Goal: Information Seeking & Learning: Learn about a topic

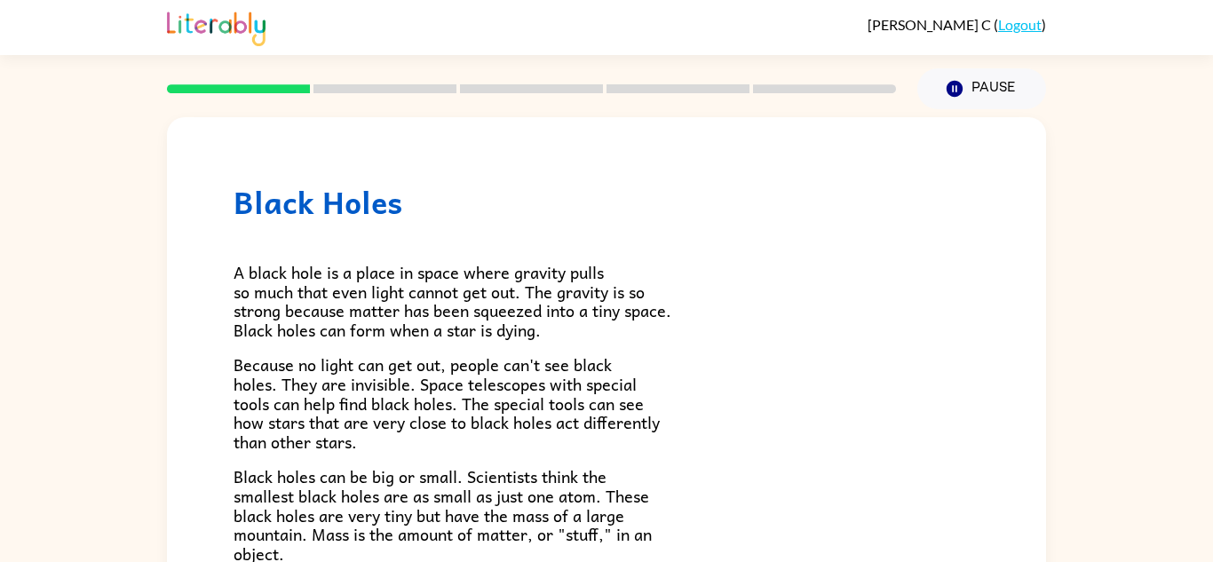
scroll to position [68, 0]
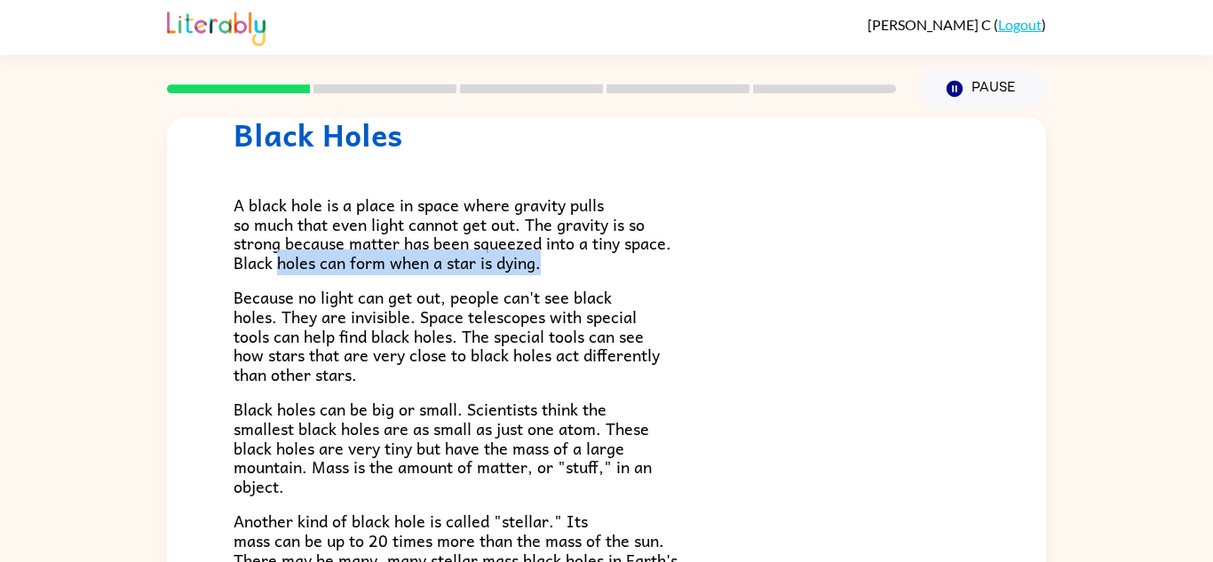
drag, startPoint x: 277, startPoint y: 263, endPoint x: 949, endPoint y: 272, distance: 671.6
click at [949, 272] on p "A black hole is a place in space where gravity pulls so much that even light ca…" at bounding box center [607, 233] width 746 height 76
click at [936, 272] on p "A black hole is a place in space where gravity pulls so much that even light ca…" at bounding box center [607, 233] width 746 height 76
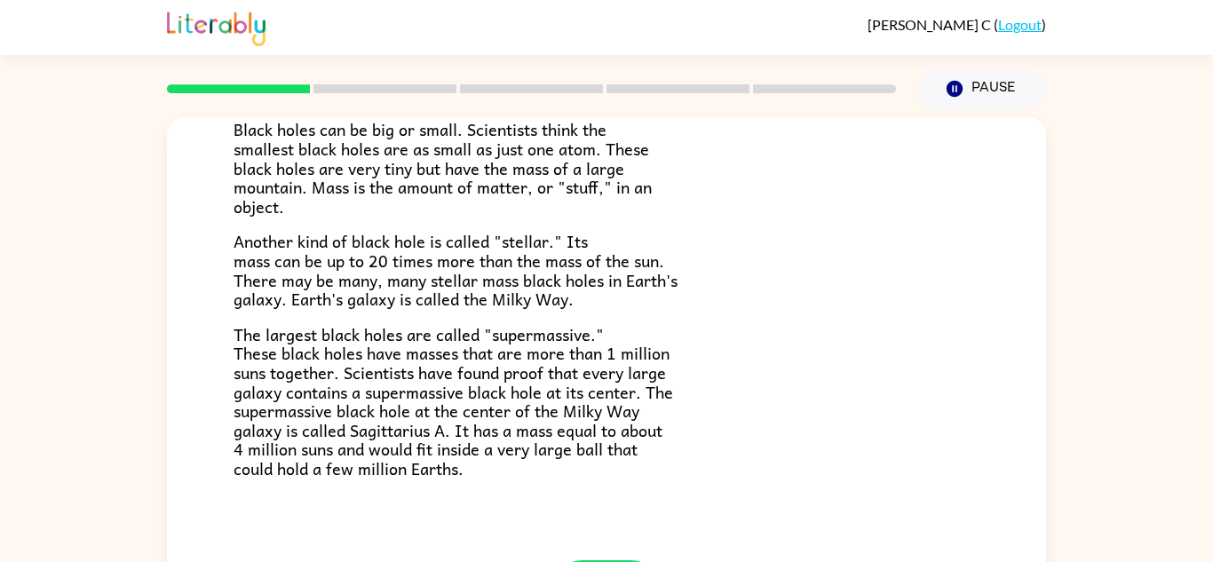
scroll to position [346, 0]
click at [371, 508] on div "Black Holes A black hole is a place in space where gravity pulls so much that e…" at bounding box center [606, 166] width 879 height 791
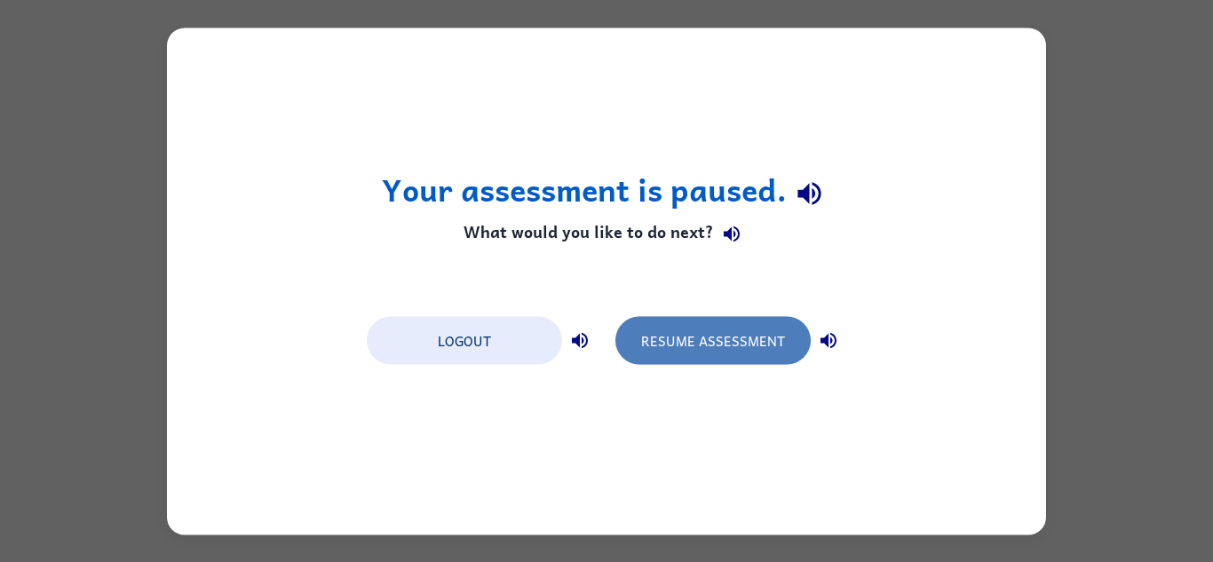
click at [669, 339] on button "Resume Assessment" at bounding box center [713, 340] width 195 height 48
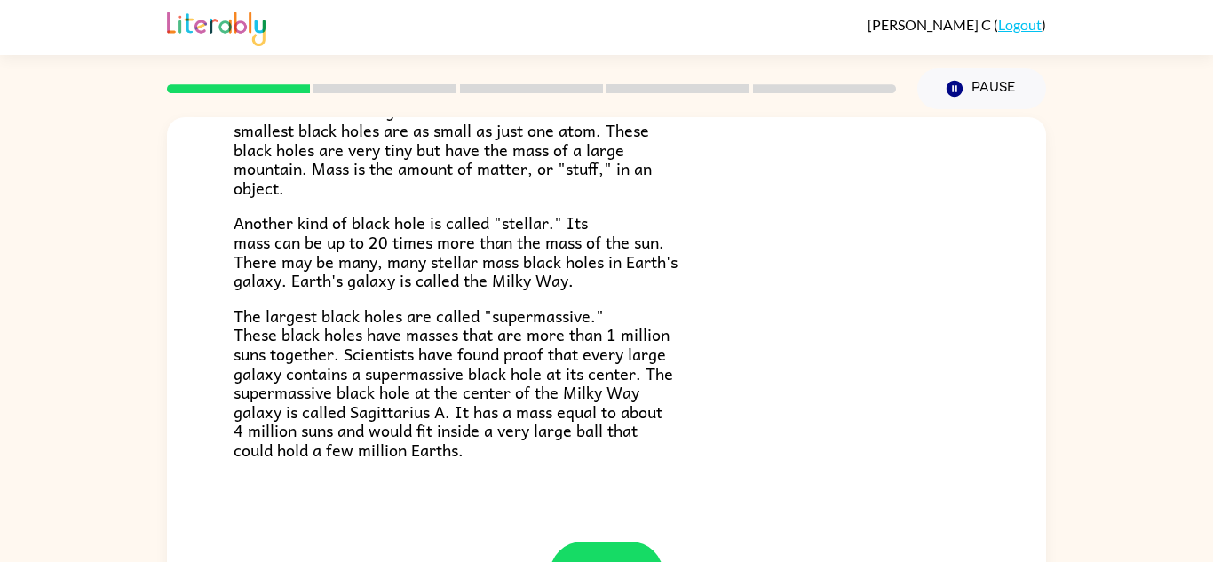
scroll to position [375, 0]
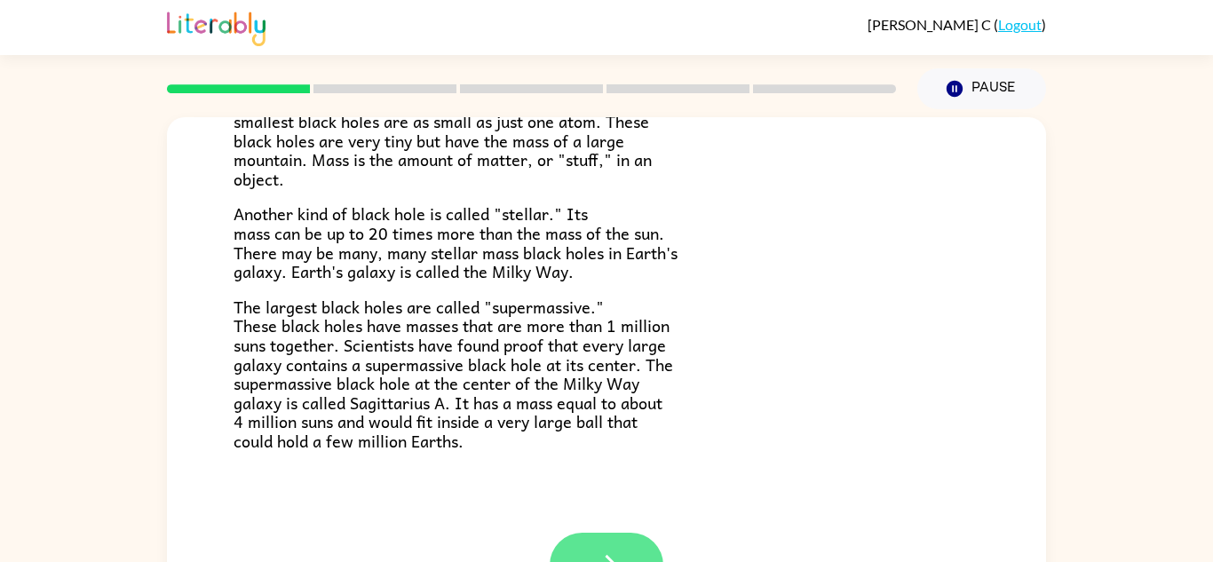
click at [564, 548] on button "button" at bounding box center [607, 565] width 114 height 65
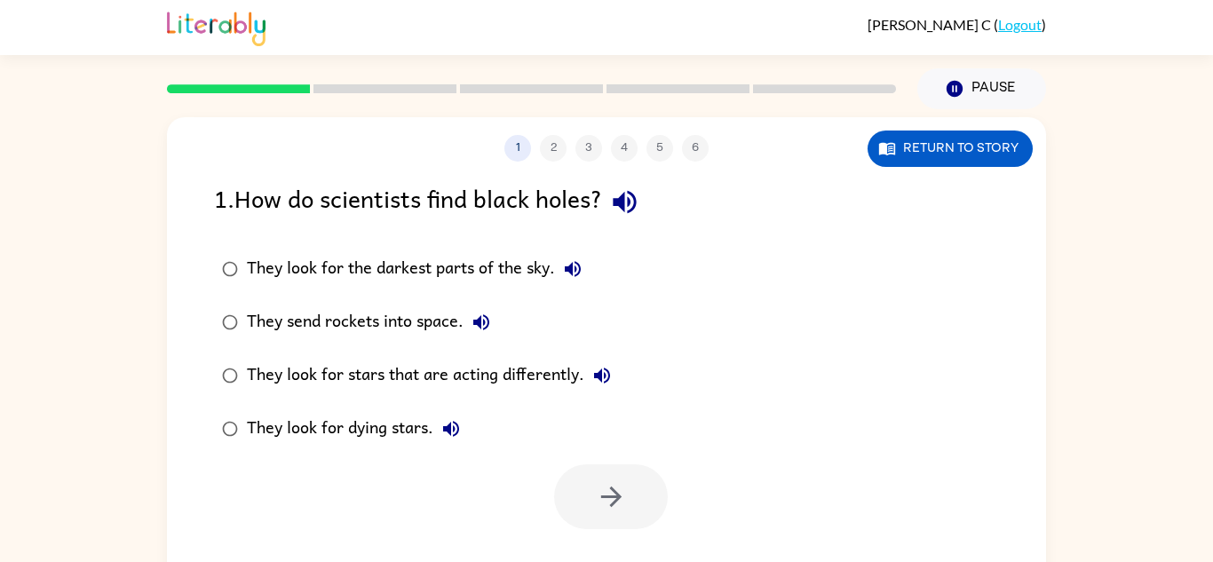
click at [276, 376] on div "They look for stars that are acting differently." at bounding box center [433, 376] width 373 height 36
click at [573, 485] on button "button" at bounding box center [611, 497] width 114 height 65
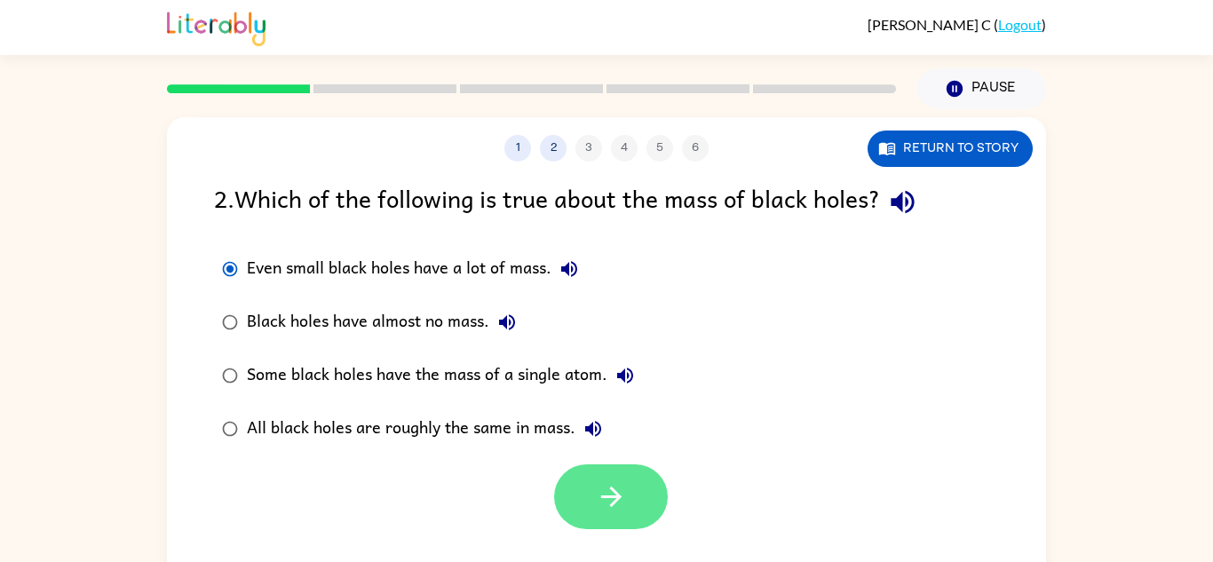
click at [597, 502] on icon "button" at bounding box center [611, 496] width 31 height 31
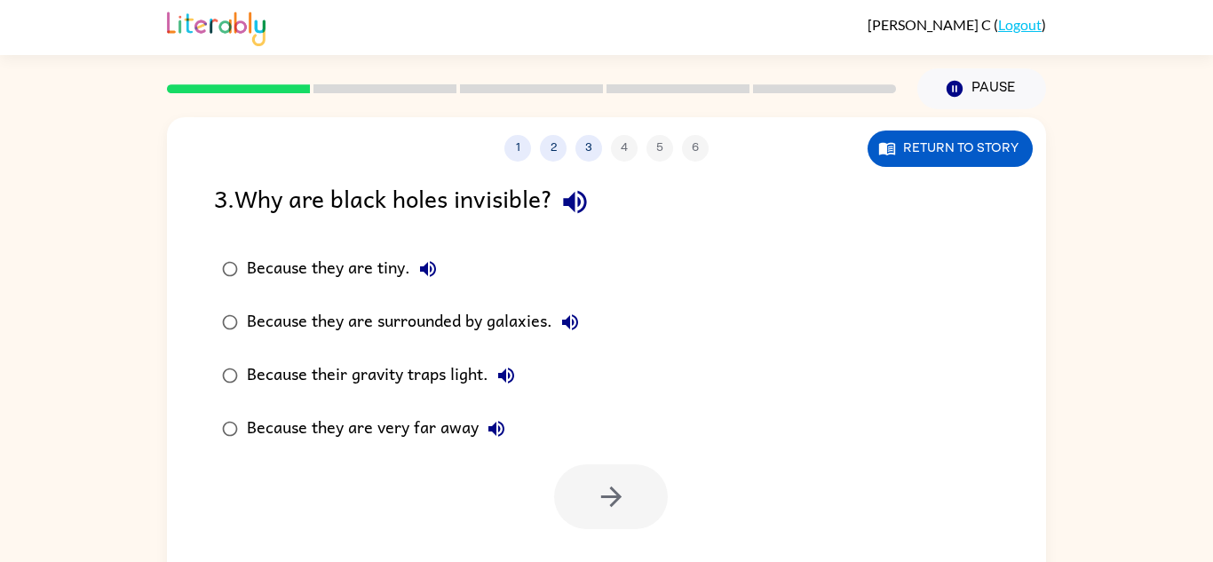
click at [597, 502] on div at bounding box center [611, 497] width 114 height 65
click at [340, 382] on div "Because their gravity traps light." at bounding box center [385, 376] width 277 height 36
click at [619, 498] on icon "button" at bounding box center [611, 496] width 31 height 31
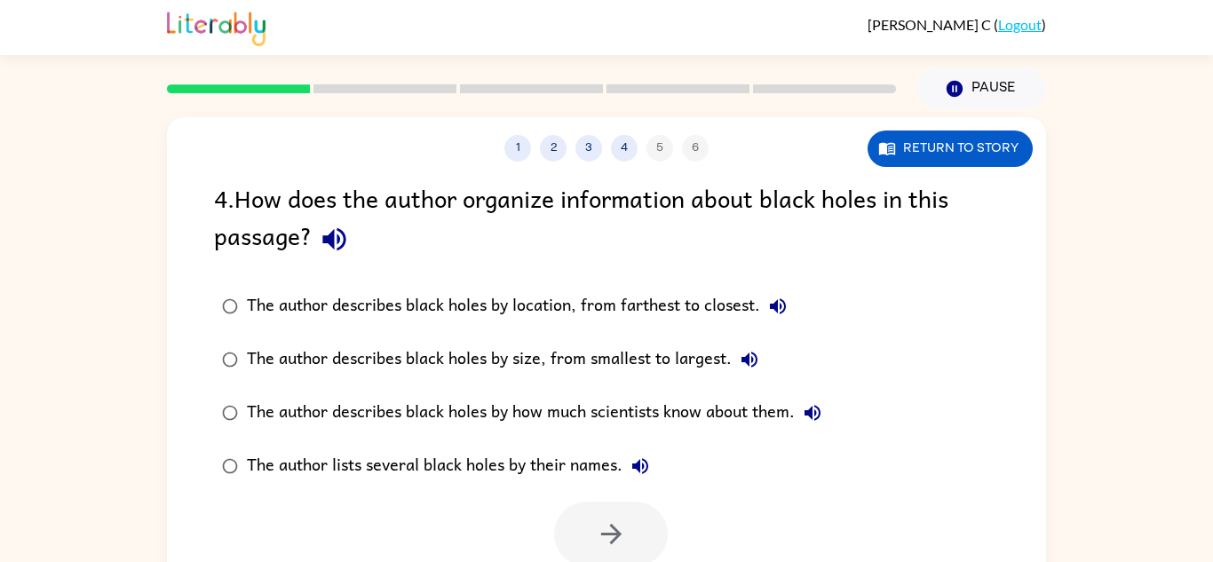
click at [463, 361] on div "The author describes black holes by size, from smallest to largest." at bounding box center [507, 360] width 521 height 36
click at [648, 545] on button "button" at bounding box center [611, 534] width 114 height 65
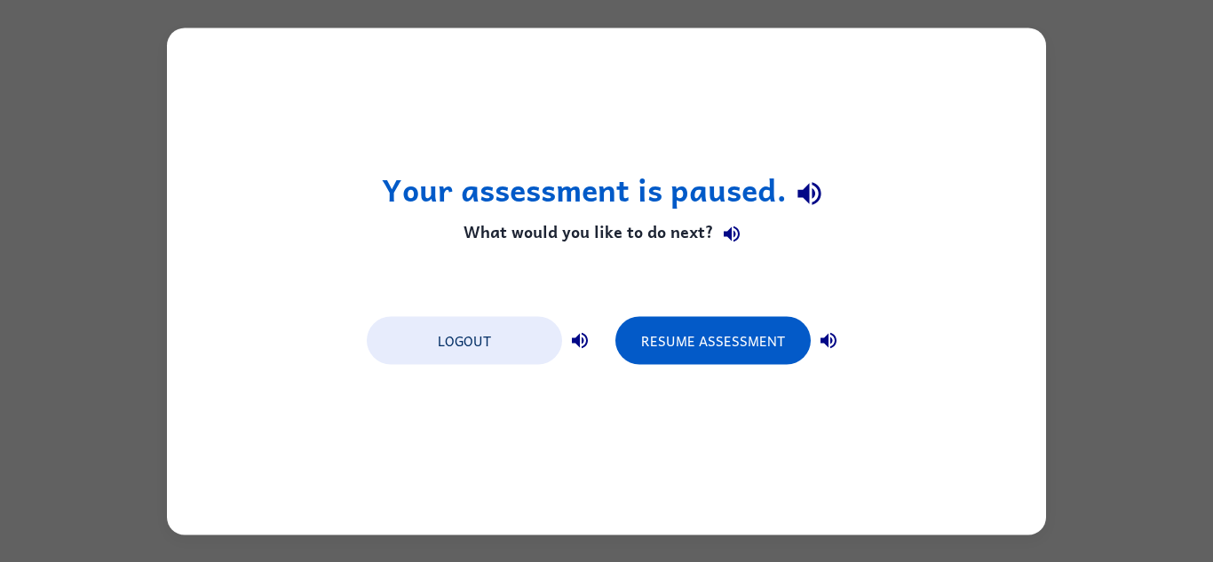
click at [722, 364] on div "Logout Resume Assessment" at bounding box center [606, 340] width 497 height 68
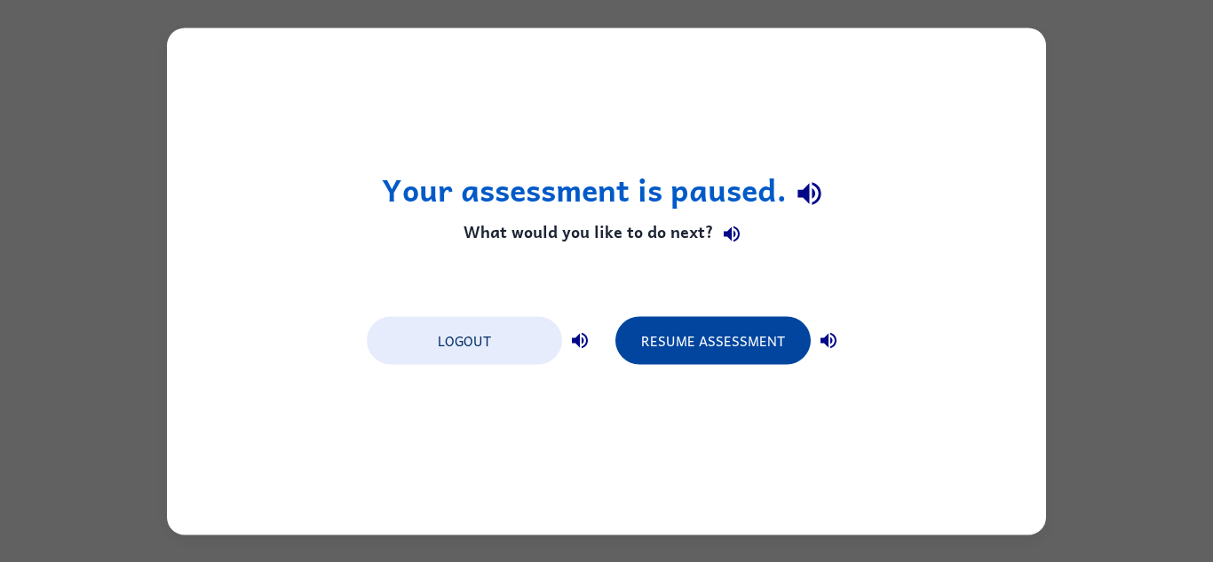
click at [725, 350] on button "Resume Assessment" at bounding box center [713, 340] width 195 height 48
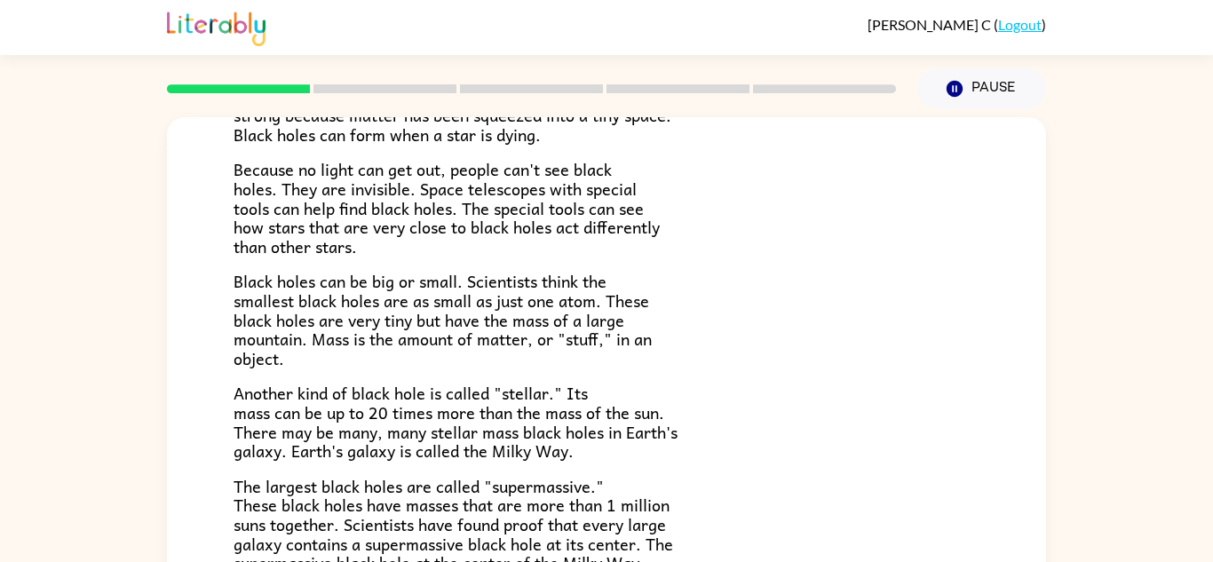
scroll to position [375, 0]
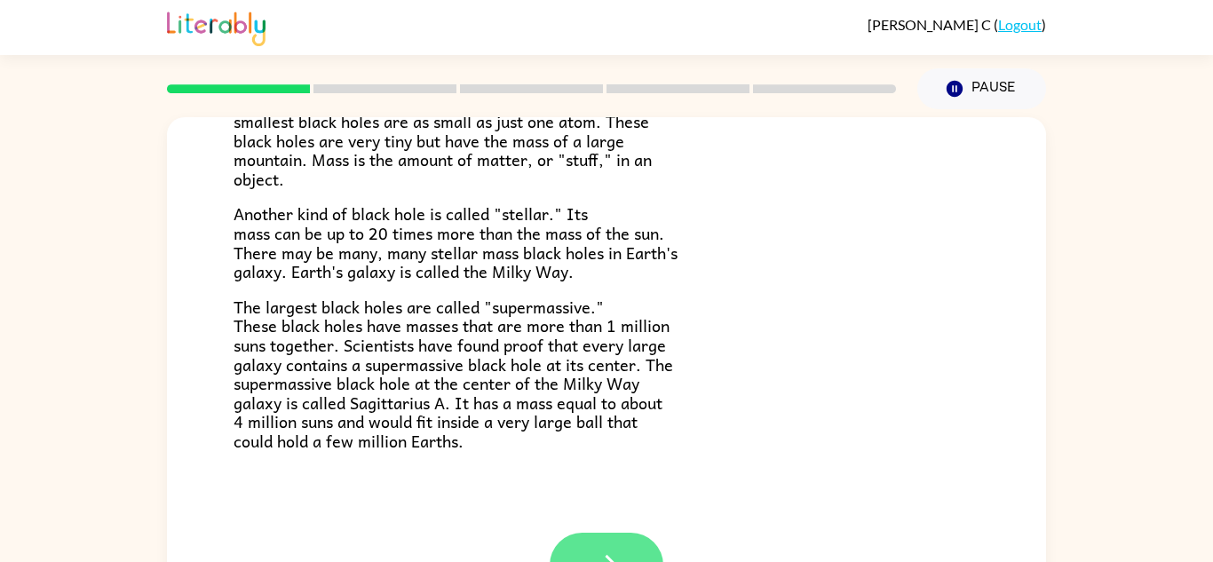
click at [584, 549] on button "button" at bounding box center [607, 565] width 114 height 65
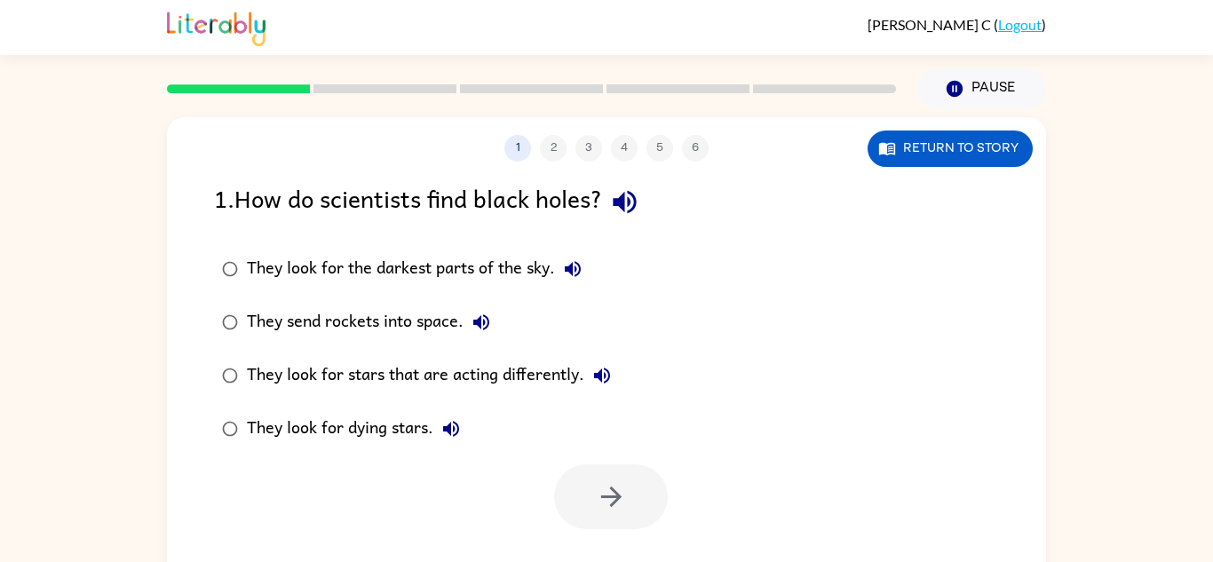
click at [291, 376] on div "They look for stars that are acting differently." at bounding box center [433, 376] width 373 height 36
click at [655, 517] on button "button" at bounding box center [611, 497] width 114 height 65
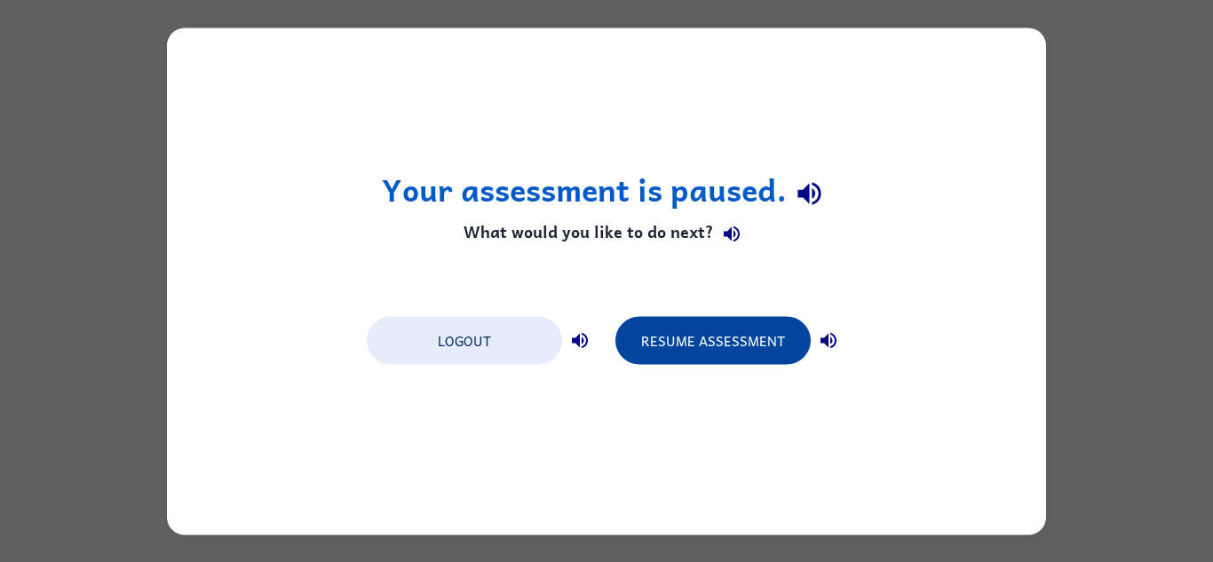
click at [701, 357] on button "Resume Assessment" at bounding box center [713, 340] width 195 height 48
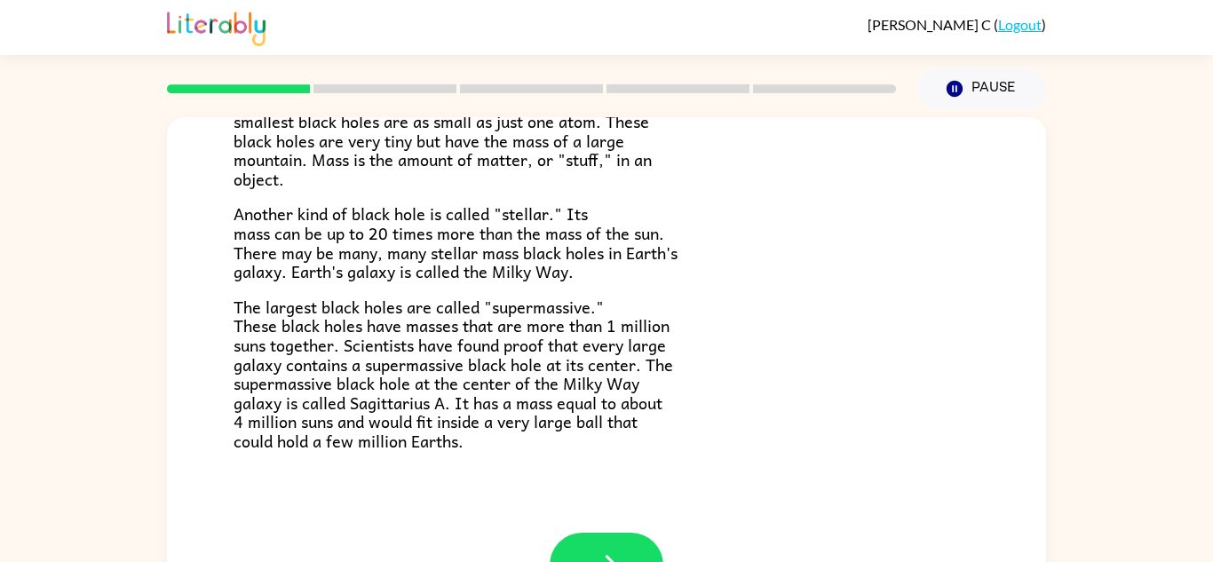
scroll to position [62, 0]
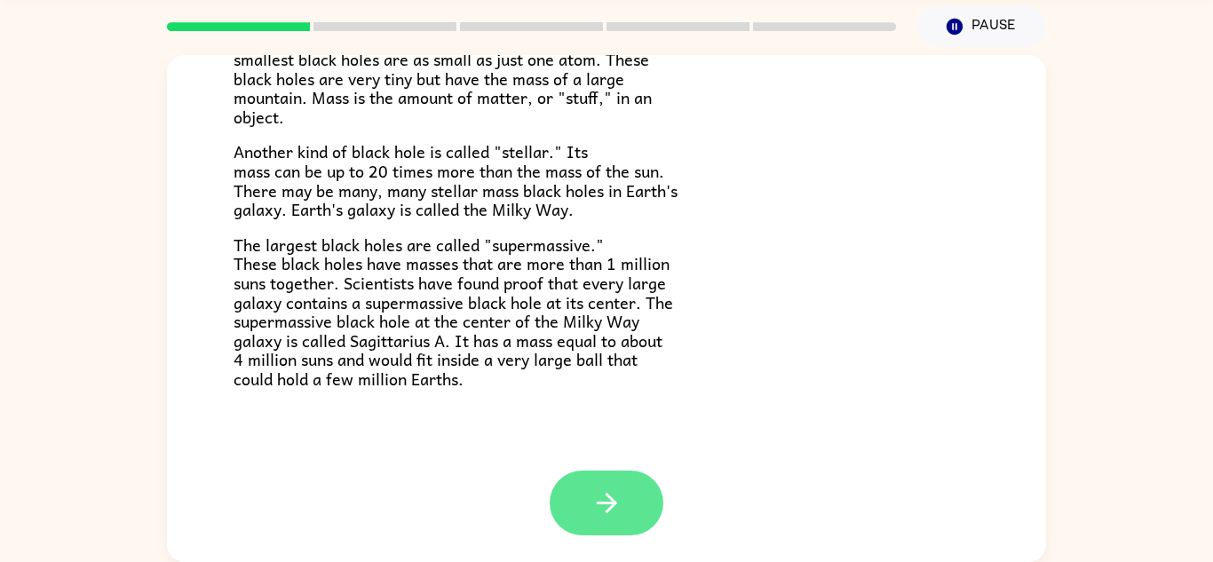
click at [656, 497] on button "button" at bounding box center [607, 503] width 114 height 65
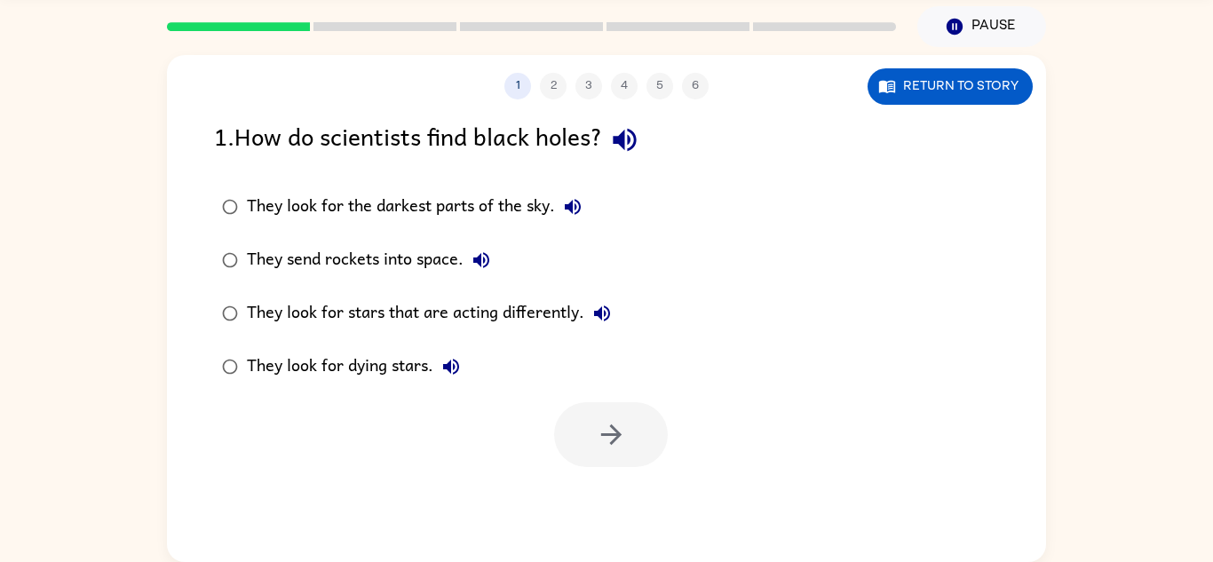
scroll to position [0, 0]
click at [545, 423] on div at bounding box center [606, 431] width 879 height 74
click at [598, 429] on icon "button" at bounding box center [611, 434] width 31 height 31
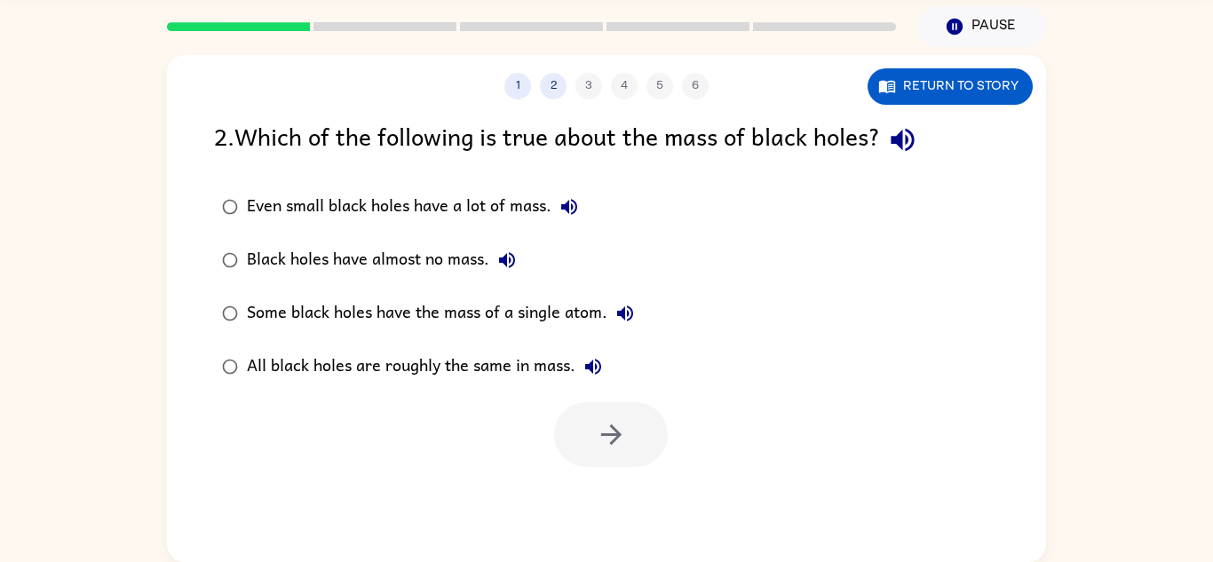
click at [291, 215] on div "Even small black holes have a lot of mass." at bounding box center [417, 207] width 340 height 36
click at [581, 418] on button "button" at bounding box center [611, 434] width 114 height 65
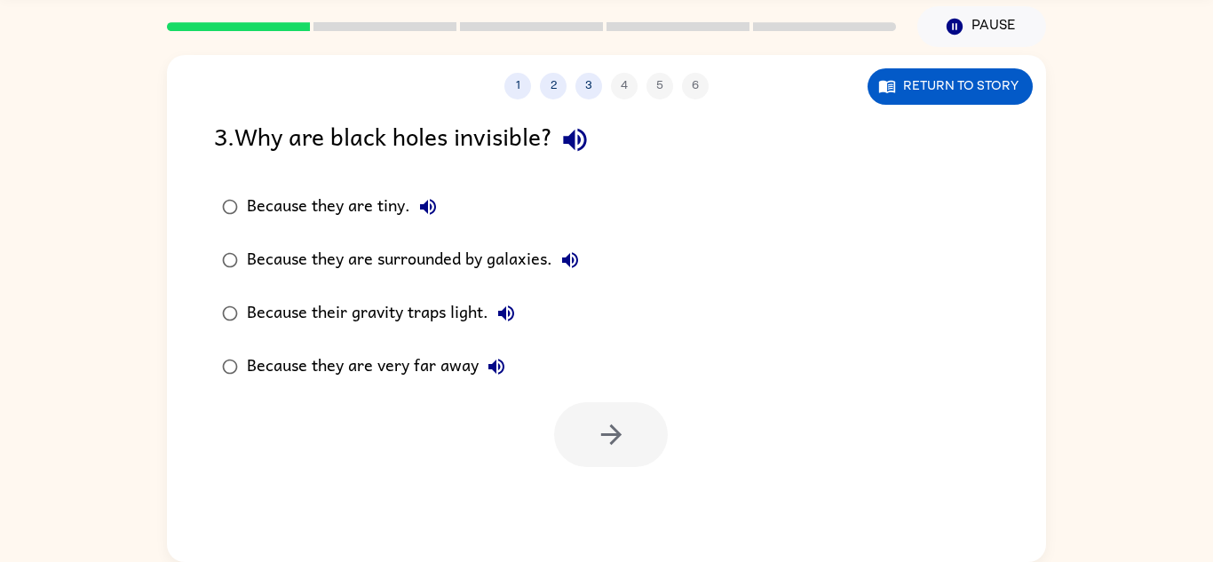
click at [377, 320] on div "Because their gravity traps light." at bounding box center [385, 314] width 277 height 36
click at [580, 465] on button "button" at bounding box center [611, 434] width 114 height 65
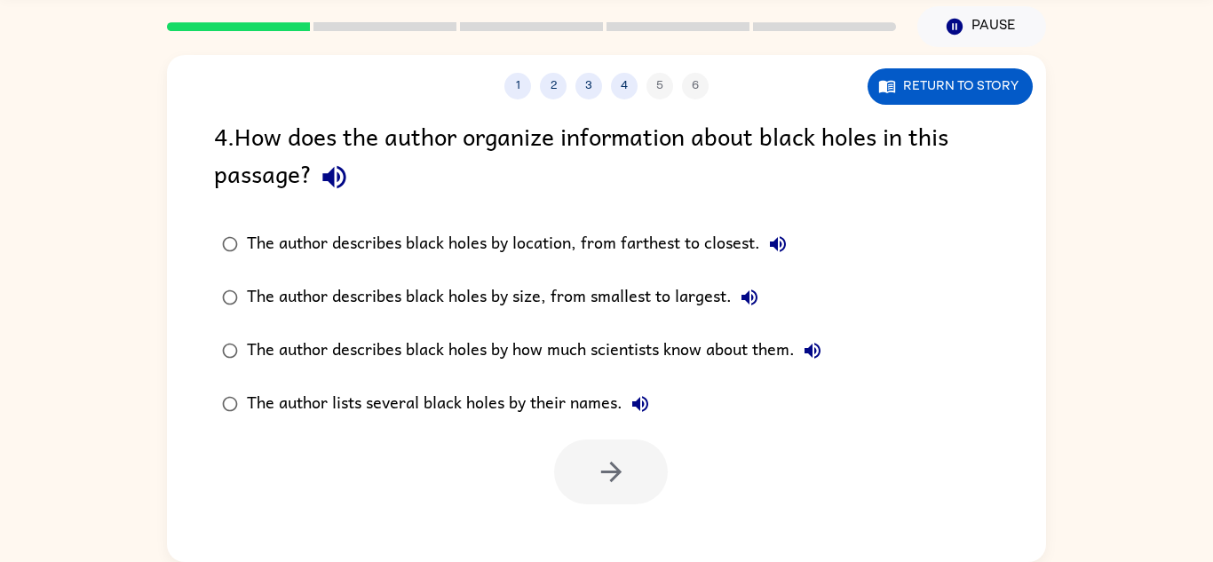
click at [405, 271] on label "The author describes black holes by size, from smallest to largest." at bounding box center [521, 297] width 635 height 53
click at [611, 460] on icon "button" at bounding box center [611, 472] width 31 height 31
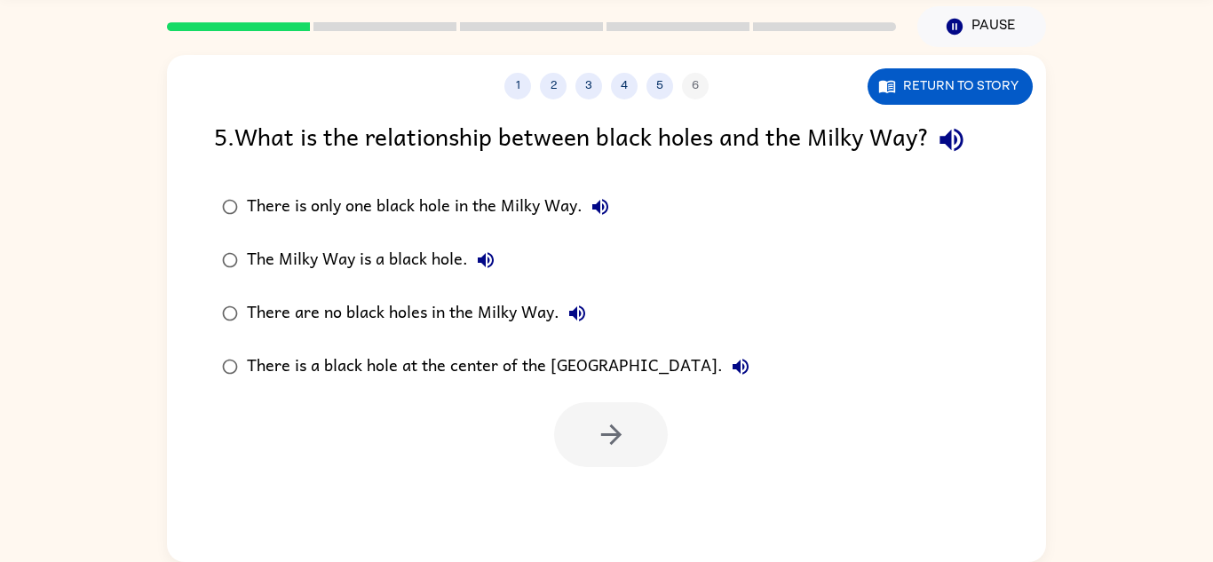
click at [413, 318] on div "There are no black holes in the Milky Way." at bounding box center [421, 314] width 348 height 36
click at [495, 369] on div "There is a black hole at the center of the [GEOGRAPHIC_DATA]." at bounding box center [503, 367] width 512 height 36
click at [609, 445] on icon "button" at bounding box center [611, 434] width 31 height 31
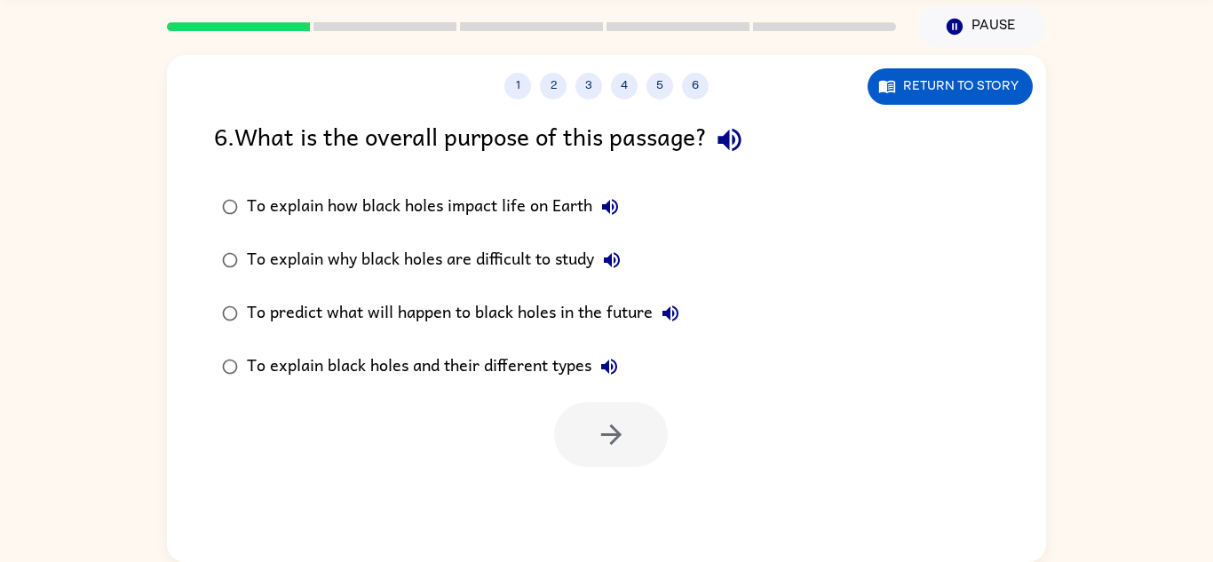
click at [449, 370] on div "To explain black holes and their different types" at bounding box center [437, 367] width 380 height 36
click at [581, 422] on button "button" at bounding box center [611, 434] width 114 height 65
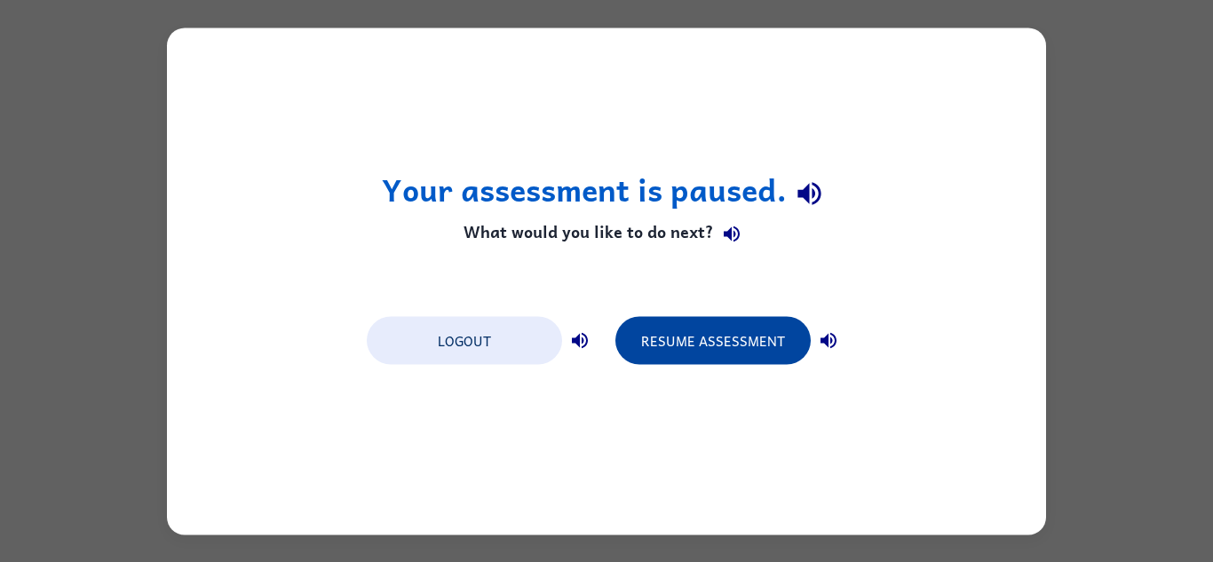
click at [674, 326] on button "Resume Assessment" at bounding box center [713, 340] width 195 height 48
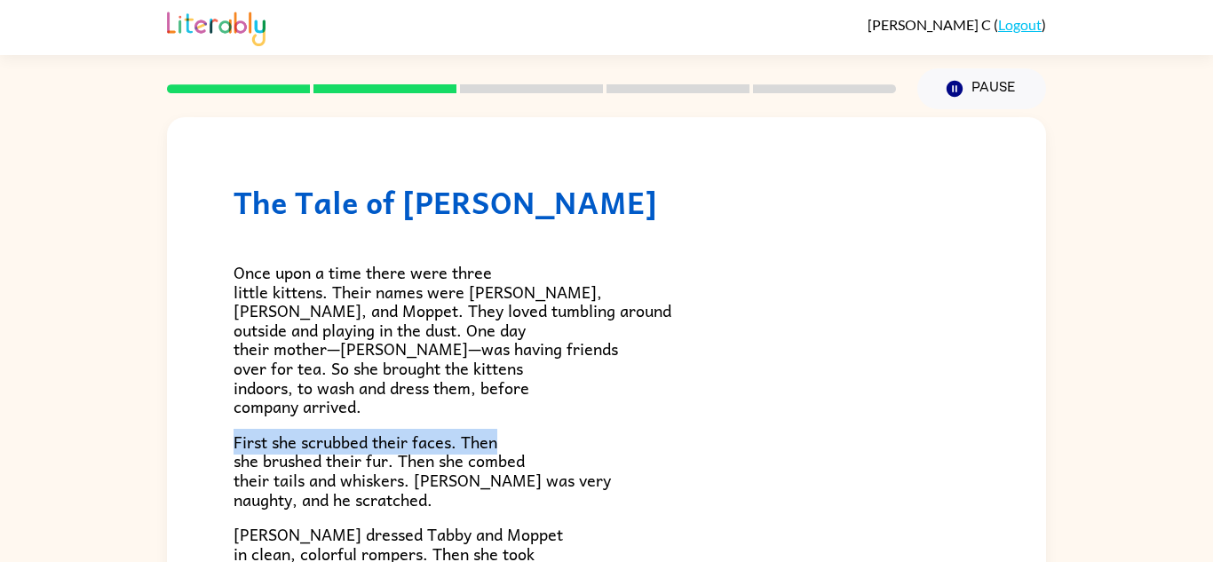
drag, startPoint x: 232, startPoint y: 442, endPoint x: 503, endPoint y: 441, distance: 270.9
click at [503, 441] on div "The Tale of [PERSON_NAME] Once upon a time there were three little kittens. The…" at bounding box center [606, 475] width 879 height 717
click at [501, 441] on p "First she scrubbed their faces. Then she brushed their fur. Then she combed the…" at bounding box center [607, 471] width 746 height 76
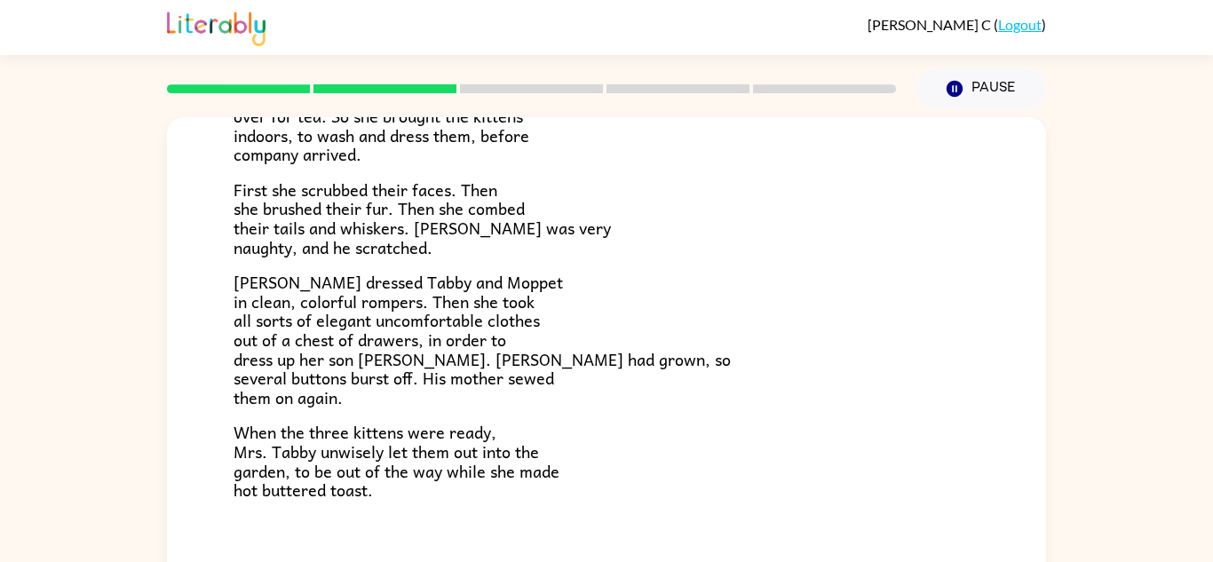
scroll to position [62, 0]
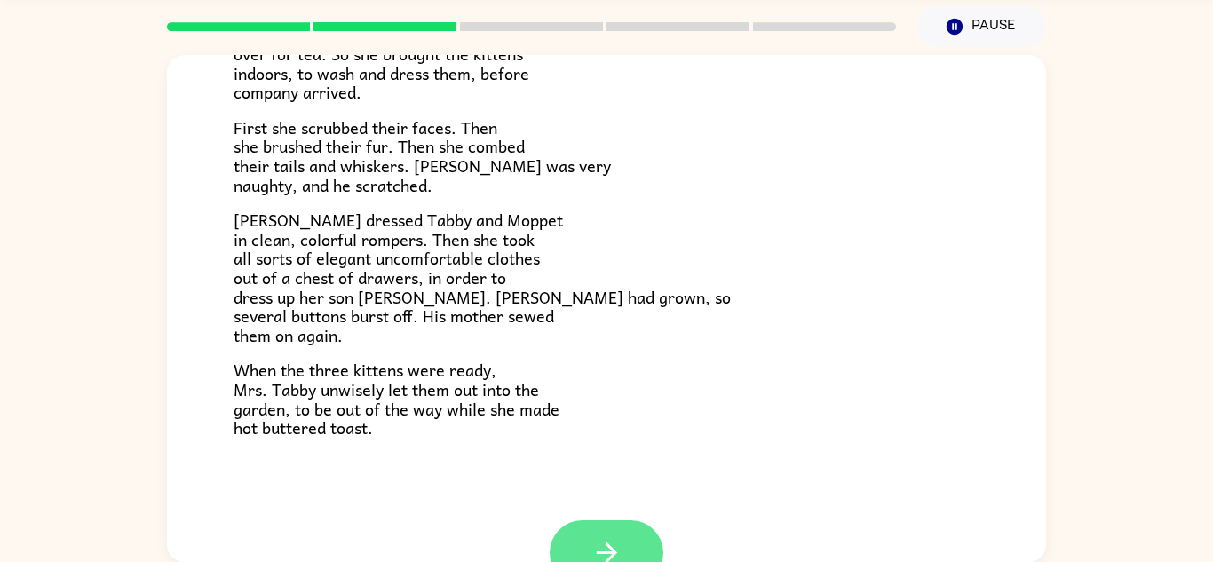
click at [615, 532] on button "button" at bounding box center [607, 553] width 114 height 65
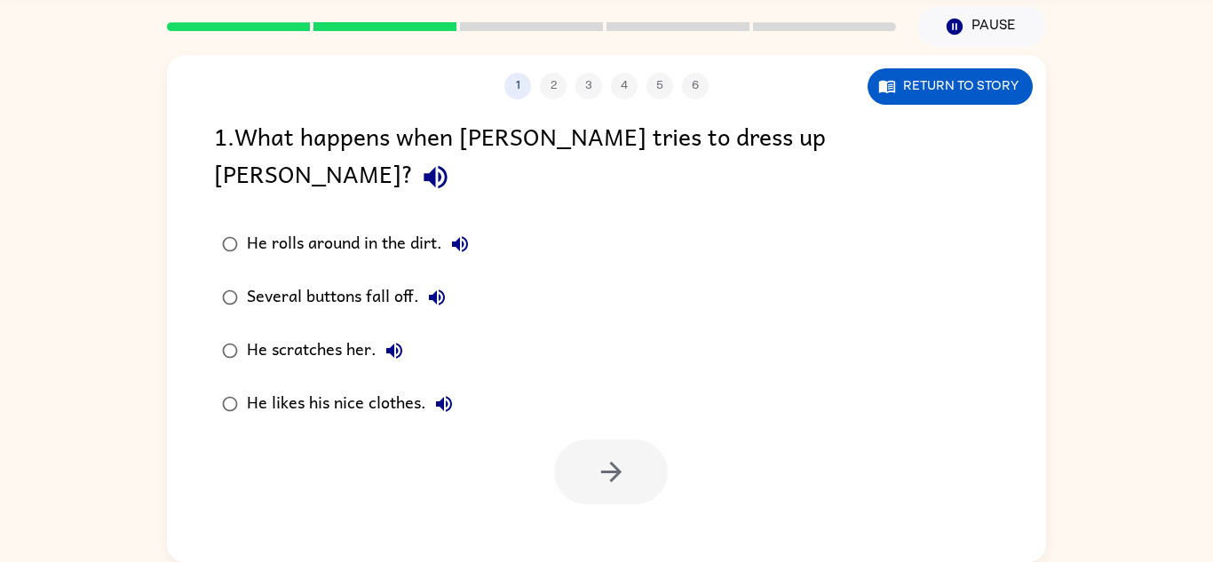
scroll to position [0, 0]
click at [371, 280] on div "Several buttons fall off." at bounding box center [351, 298] width 208 height 36
click at [597, 457] on icon "button" at bounding box center [611, 472] width 31 height 31
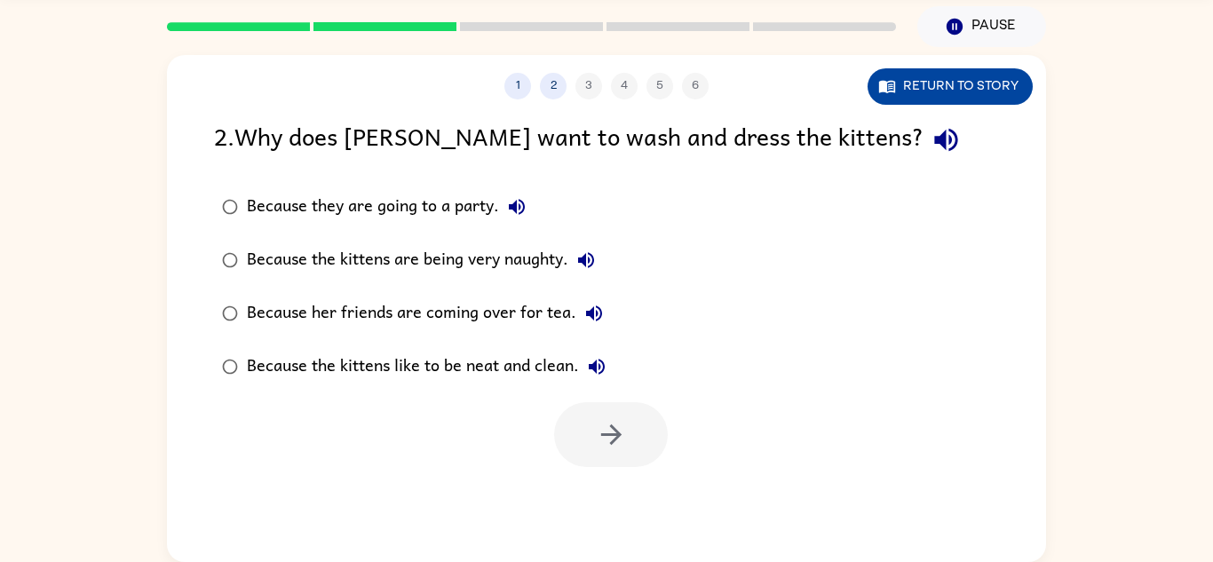
click at [902, 99] on button "Return to story" at bounding box center [950, 86] width 165 height 36
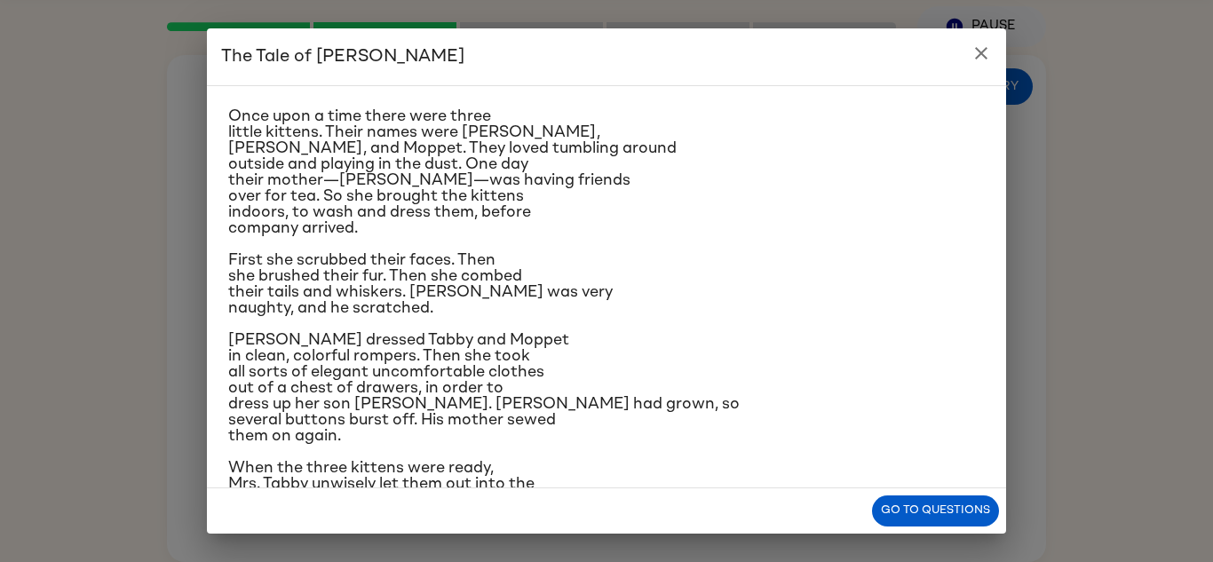
scroll to position [36, 0]
click at [981, 60] on icon "close" at bounding box center [981, 53] width 21 height 21
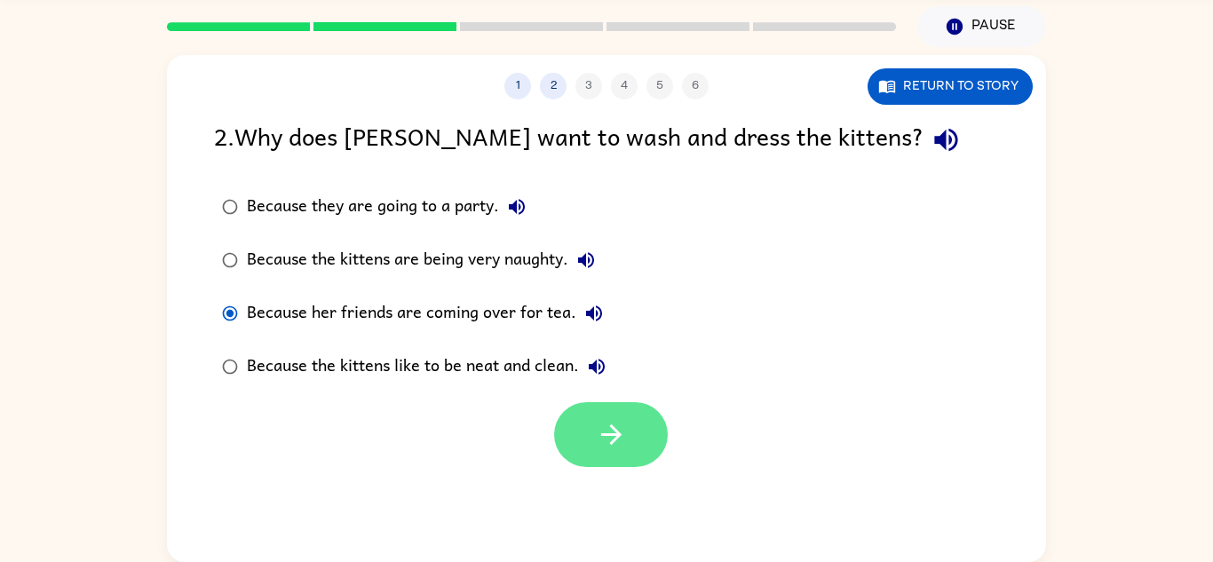
click at [563, 433] on button "button" at bounding box center [611, 434] width 114 height 65
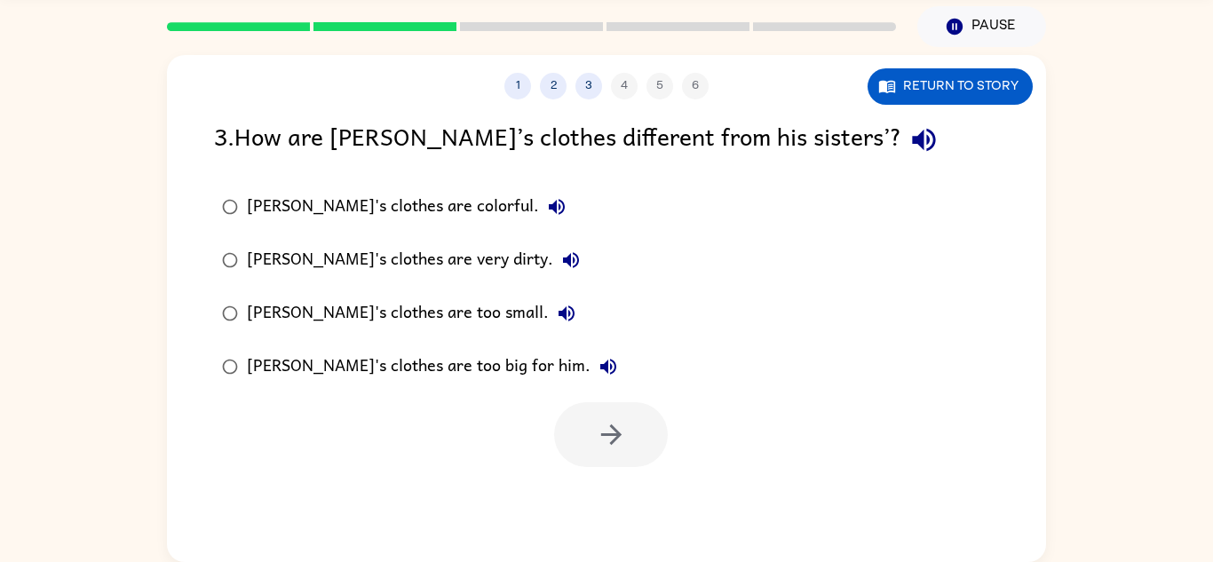
click at [378, 272] on div "[PERSON_NAME]'s clothes are very dirty." at bounding box center [418, 261] width 342 height 36
click at [305, 321] on div "[PERSON_NAME]'s clothes are too small." at bounding box center [416, 314] width 338 height 36
click at [647, 412] on button "button" at bounding box center [611, 434] width 114 height 65
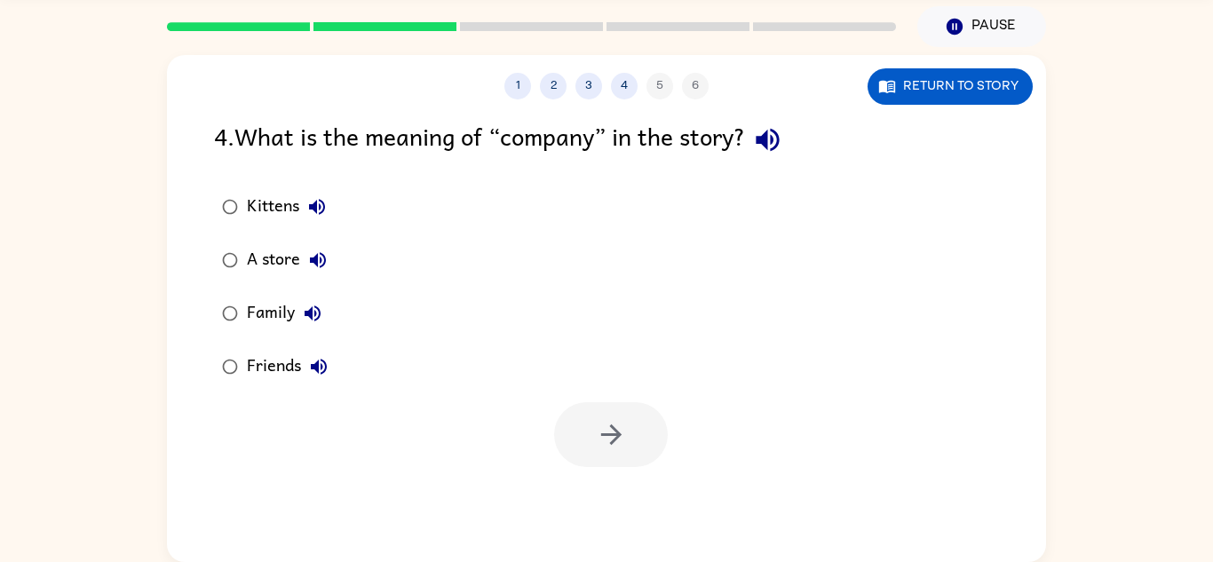
click at [258, 216] on div "Kittens" at bounding box center [291, 207] width 88 height 36
click at [599, 419] on icon "button" at bounding box center [611, 434] width 31 height 31
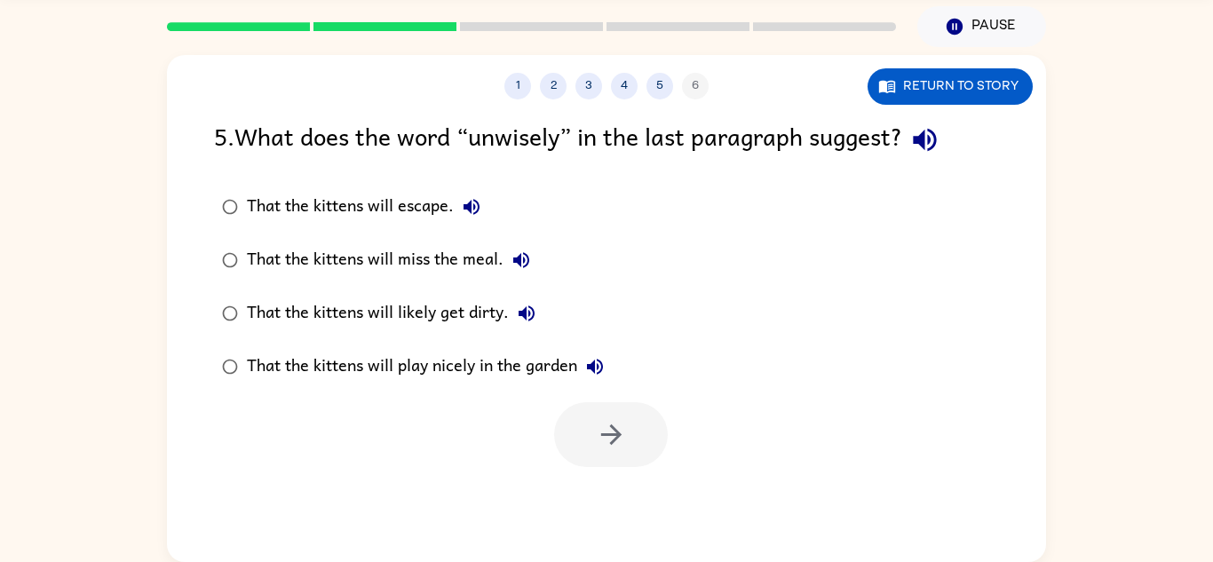
click at [251, 378] on div "That the kittens will play nicely in the garden" at bounding box center [430, 367] width 366 height 36
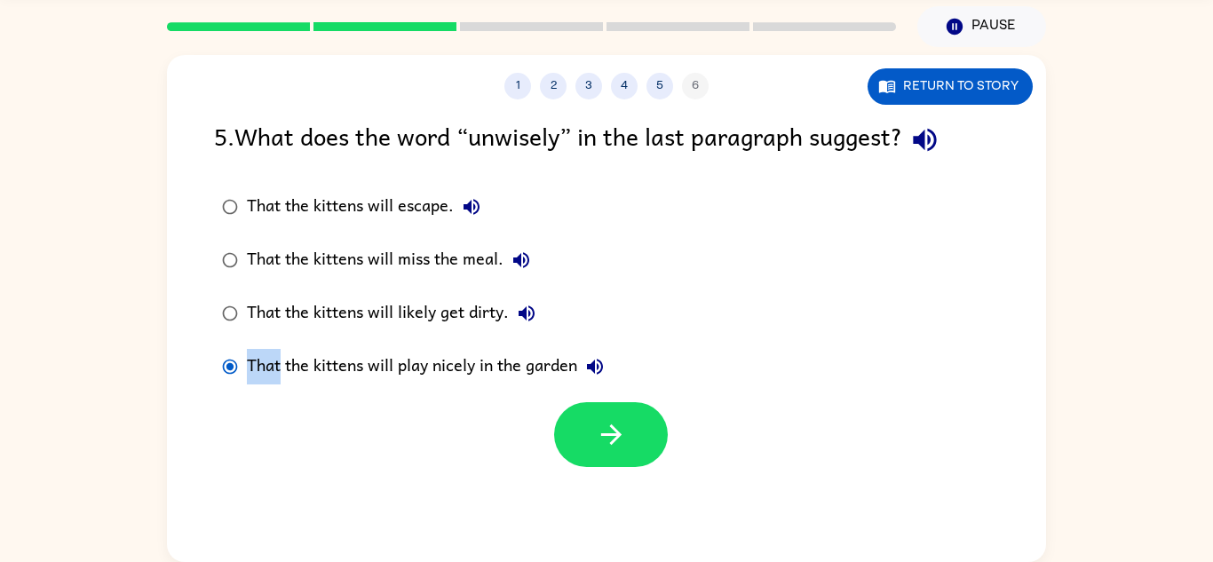
click at [251, 378] on div "That the kittens will play nicely in the garden" at bounding box center [430, 367] width 366 height 36
click at [306, 272] on div "That the kittens will miss the meal." at bounding box center [393, 261] width 292 height 36
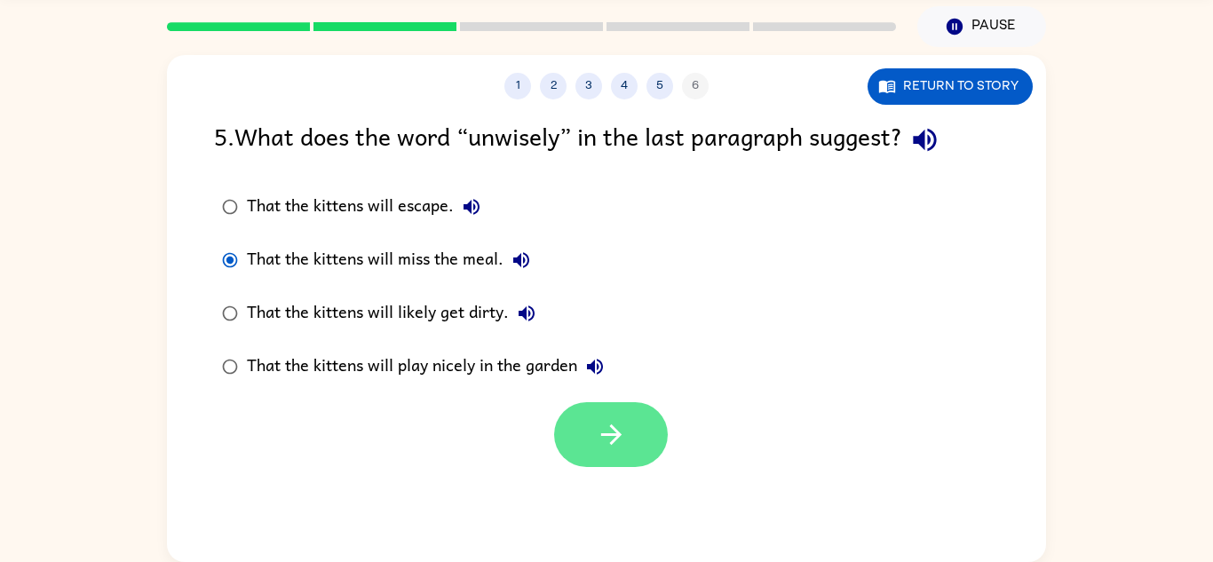
click at [640, 412] on button "button" at bounding box center [611, 434] width 114 height 65
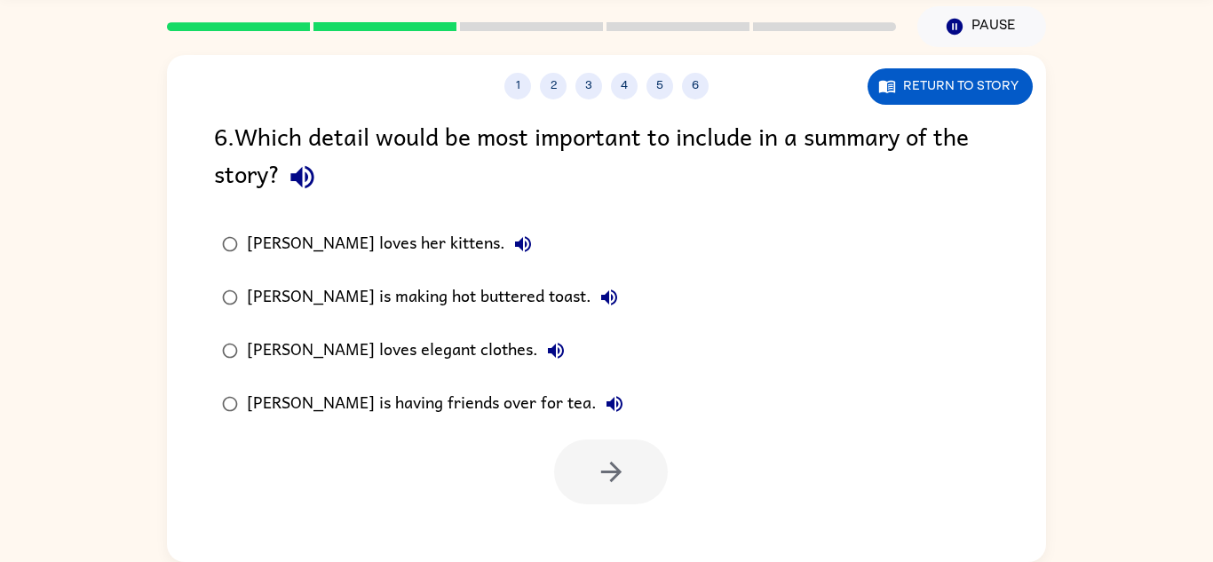
click at [366, 398] on div "[PERSON_NAME] is having friends over for tea." at bounding box center [440, 404] width 386 height 36
click at [356, 427] on label "[PERSON_NAME] is having friends over for tea." at bounding box center [422, 404] width 437 height 53
click at [370, 250] on div "[PERSON_NAME] loves her kittens." at bounding box center [394, 245] width 294 height 36
click at [592, 472] on button "button" at bounding box center [611, 472] width 114 height 65
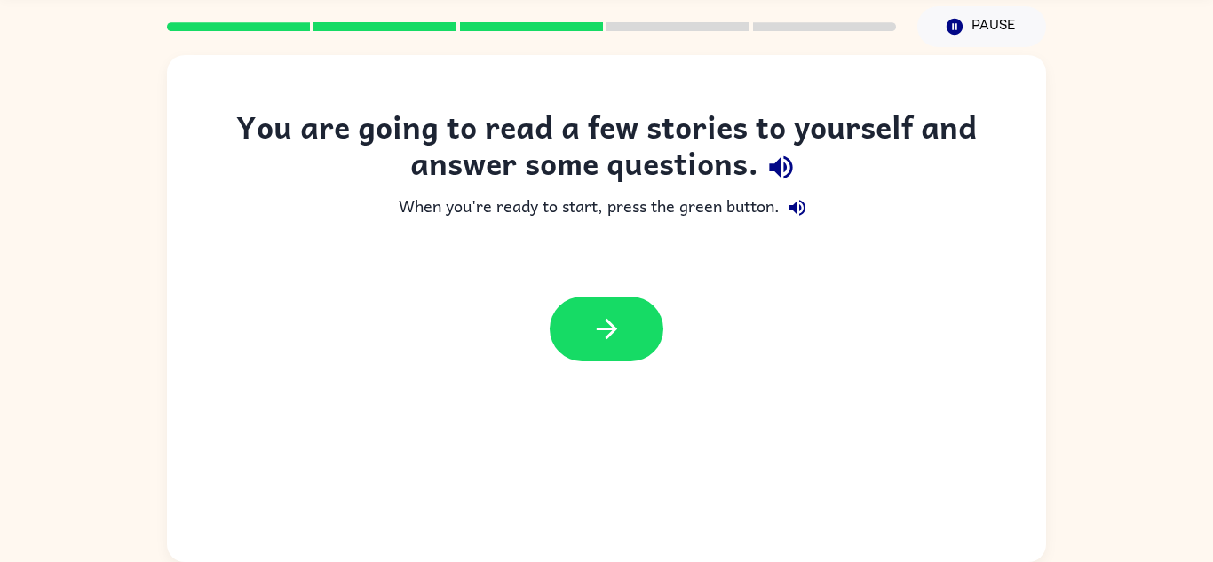
click at [572, 293] on div at bounding box center [606, 329] width 879 height 100
click at [581, 306] on button "button" at bounding box center [607, 329] width 114 height 65
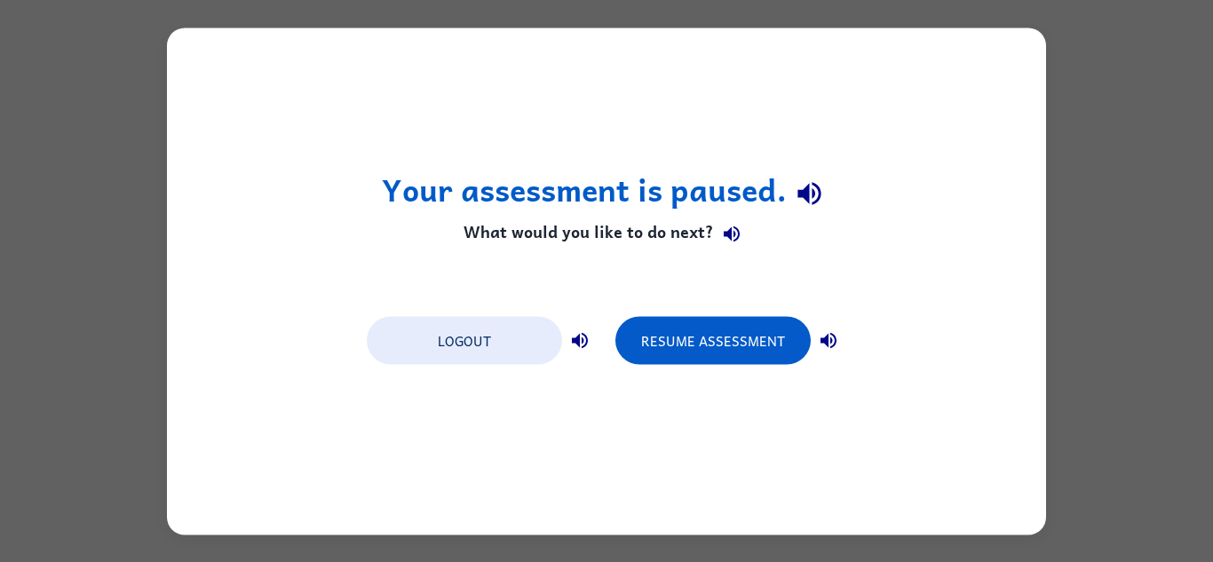
scroll to position [0, 0]
click at [769, 311] on div "Logout Resume Assessment" at bounding box center [606, 340] width 497 height 68
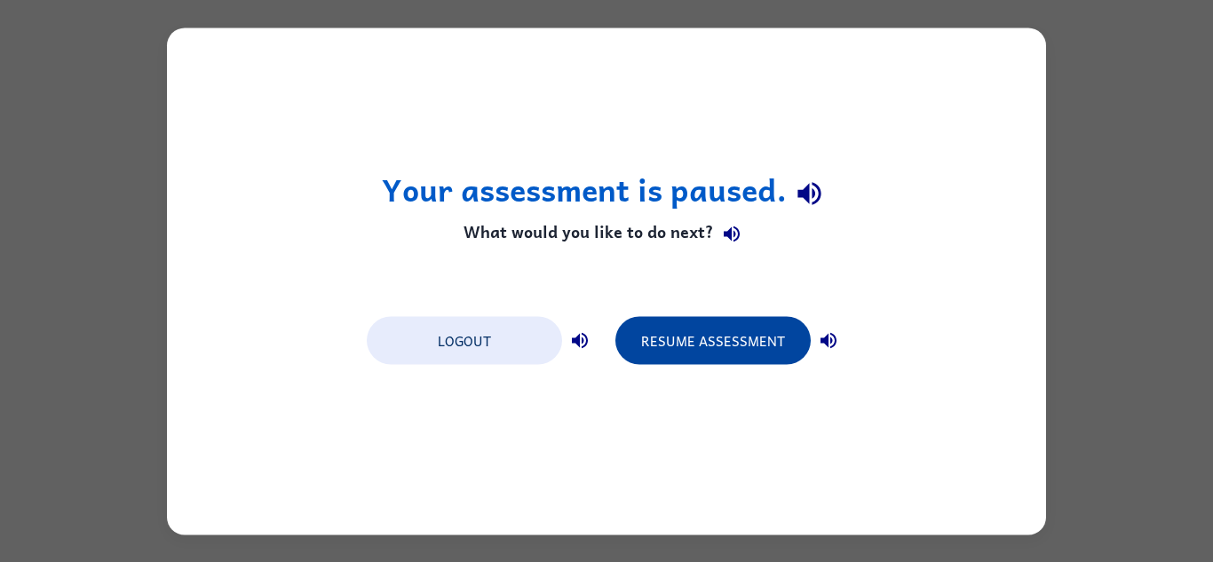
click at [774, 320] on button "Resume Assessment" at bounding box center [713, 340] width 195 height 48
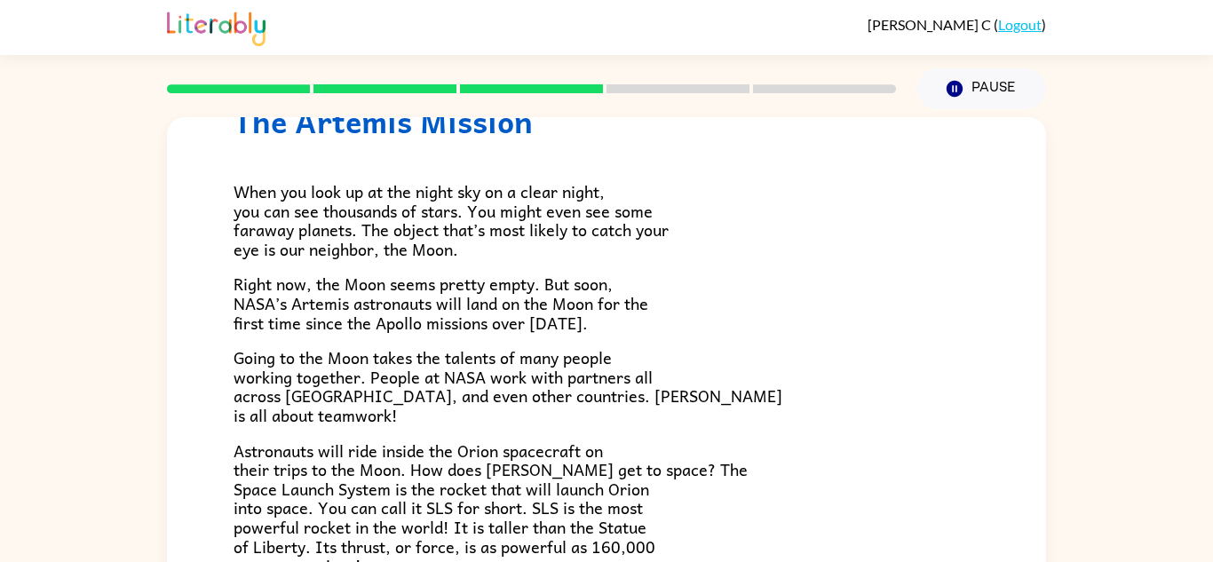
scroll to position [76, 0]
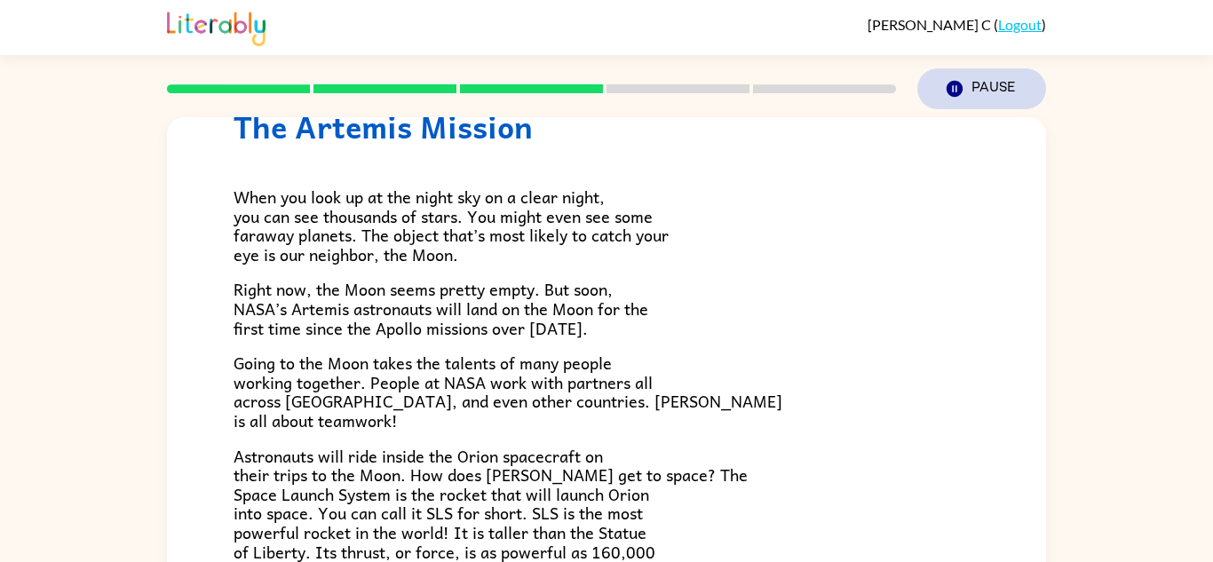
click at [1014, 95] on button "Pause Pause" at bounding box center [982, 88] width 129 height 41
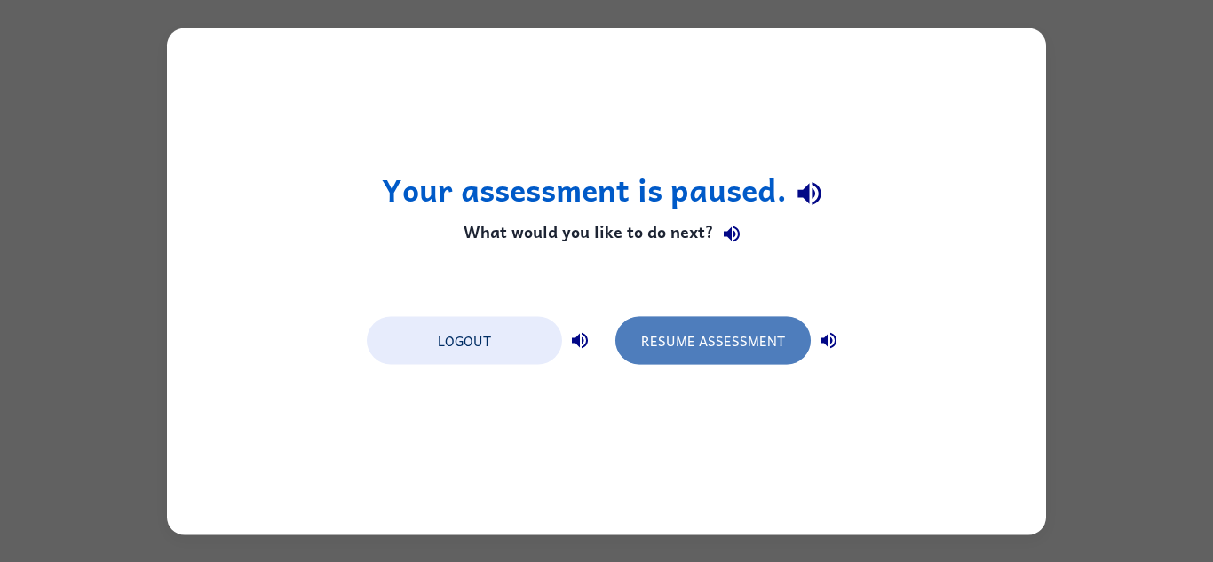
click at [646, 329] on button "Resume Assessment" at bounding box center [713, 340] width 195 height 48
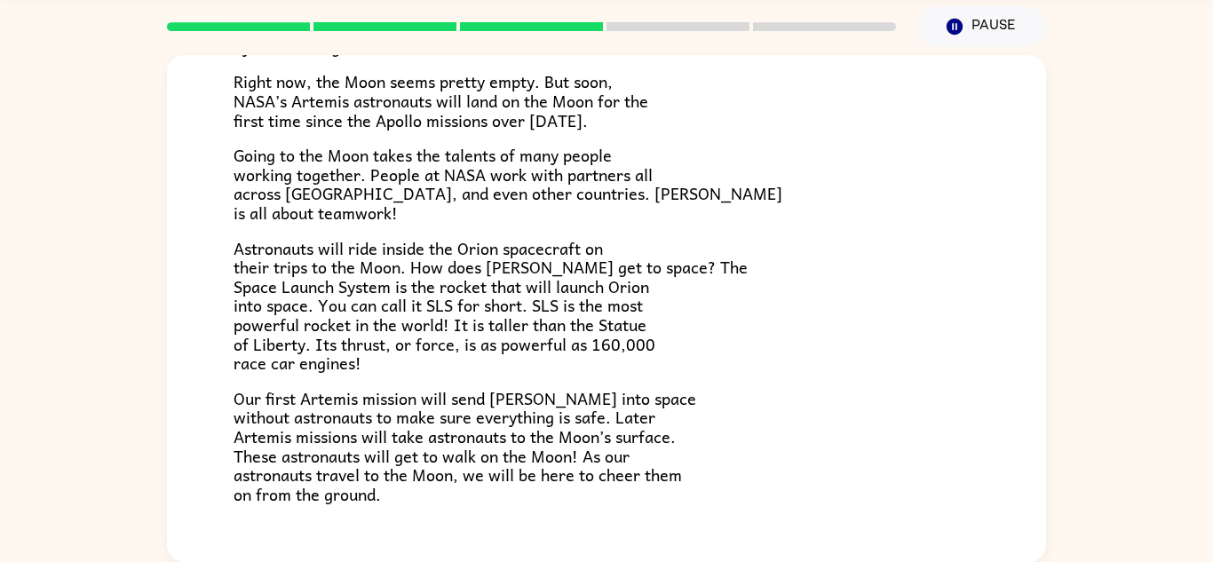
scroll to position [337, 0]
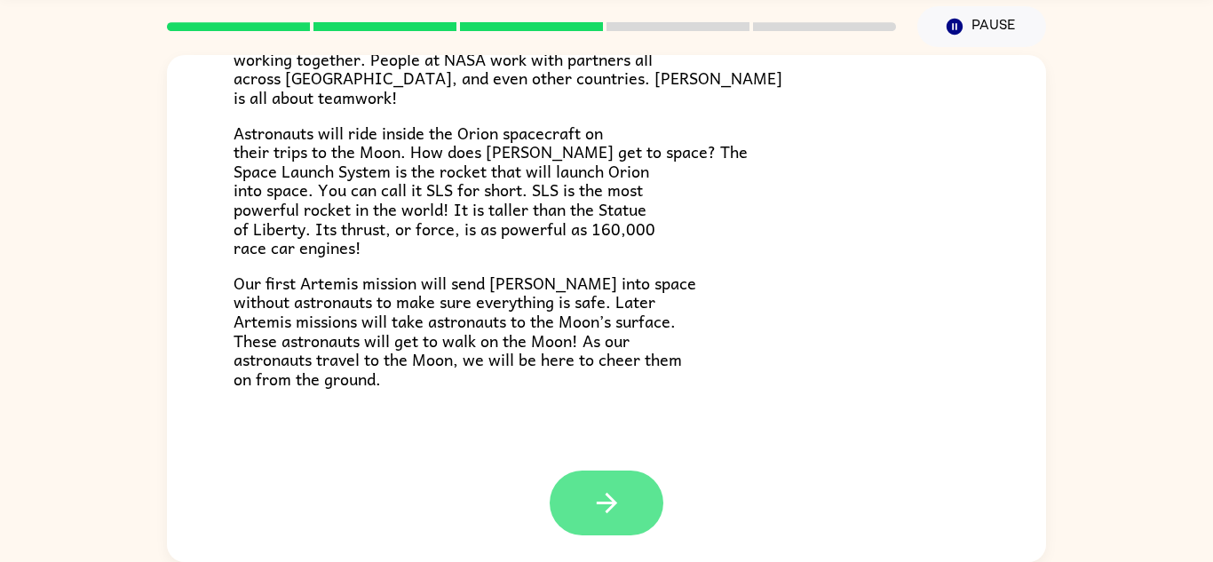
click at [600, 481] on button "button" at bounding box center [607, 503] width 114 height 65
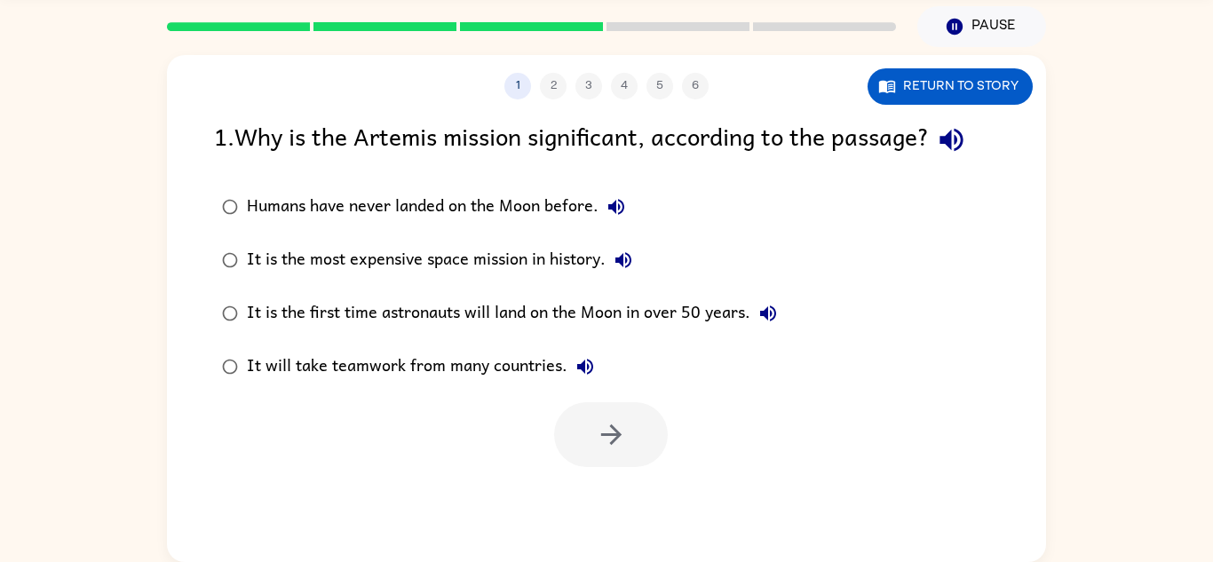
scroll to position [0, 0]
click at [401, 211] on div "Humans have never landed on the Moon before." at bounding box center [440, 207] width 387 height 36
click at [559, 437] on button "button" at bounding box center [611, 434] width 114 height 65
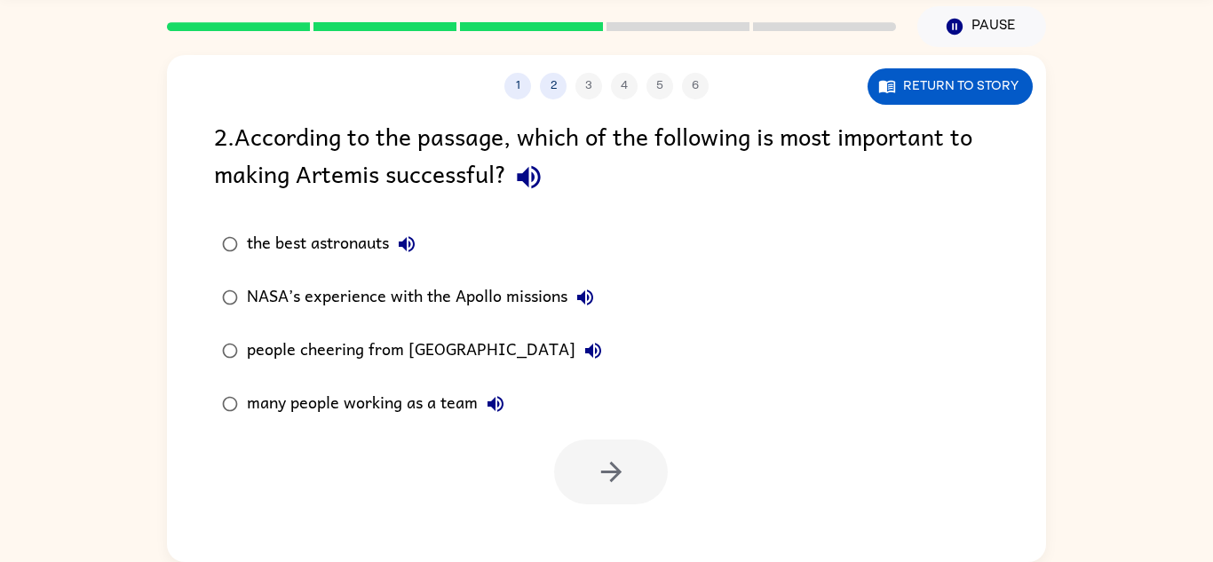
click at [336, 405] on div "many people working as a team" at bounding box center [380, 404] width 266 height 36
click at [568, 467] on button "button" at bounding box center [611, 472] width 114 height 65
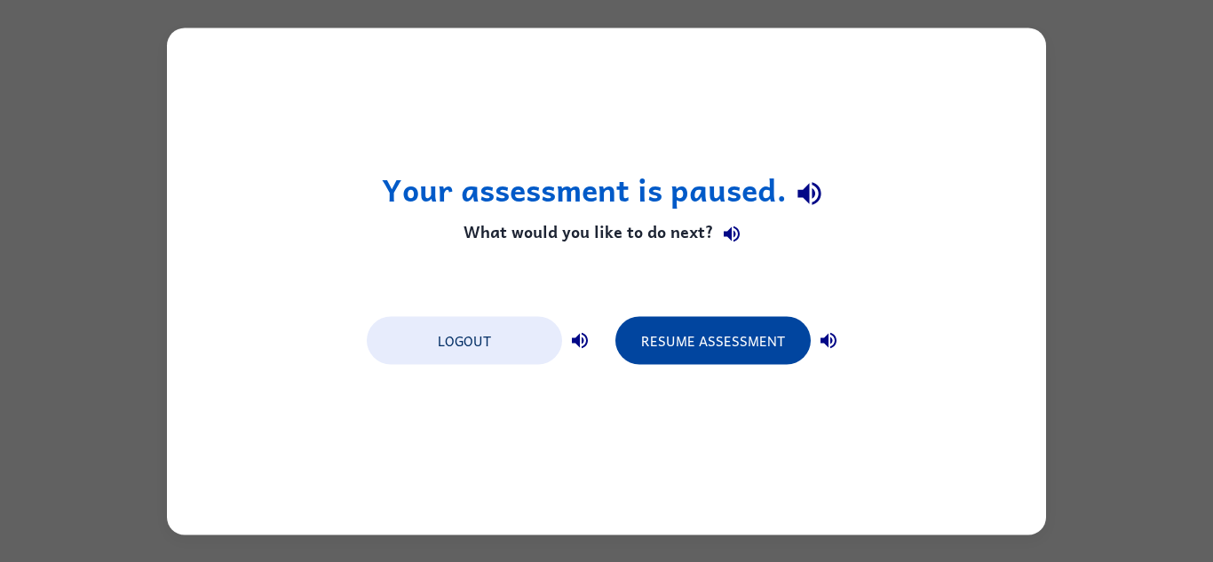
click at [717, 348] on button "Resume Assessment" at bounding box center [713, 340] width 195 height 48
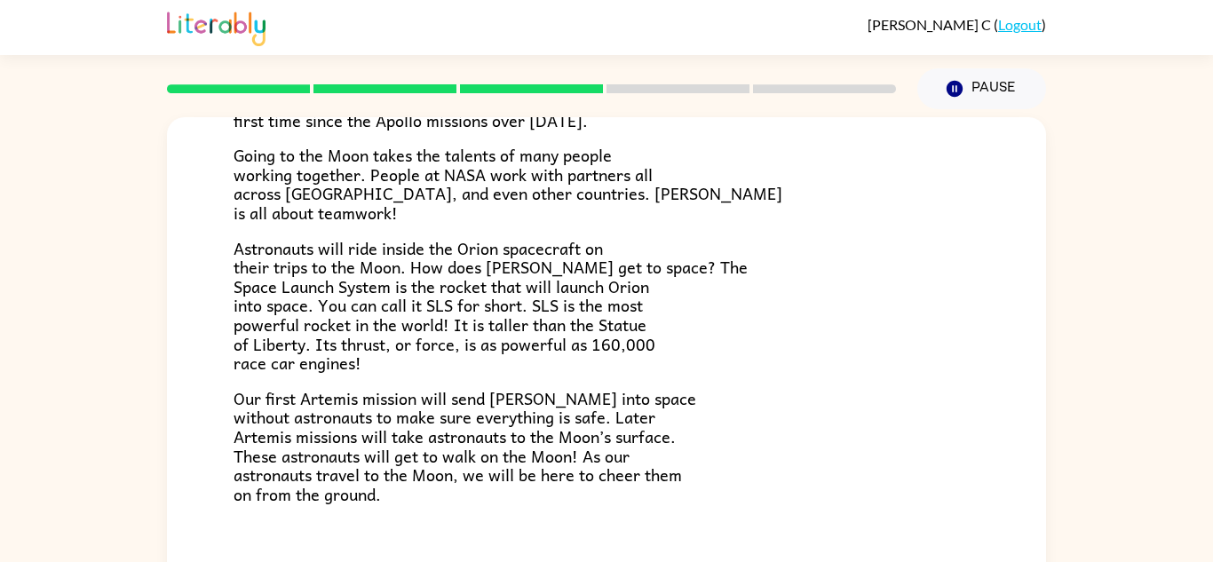
scroll to position [337, 0]
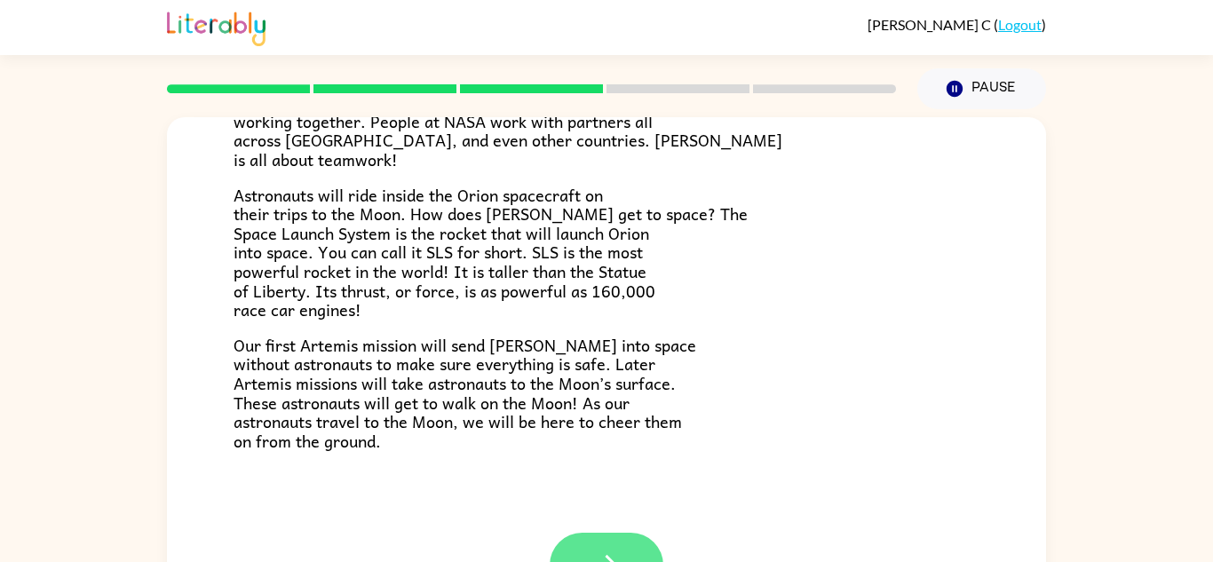
click at [634, 536] on button "button" at bounding box center [607, 565] width 114 height 65
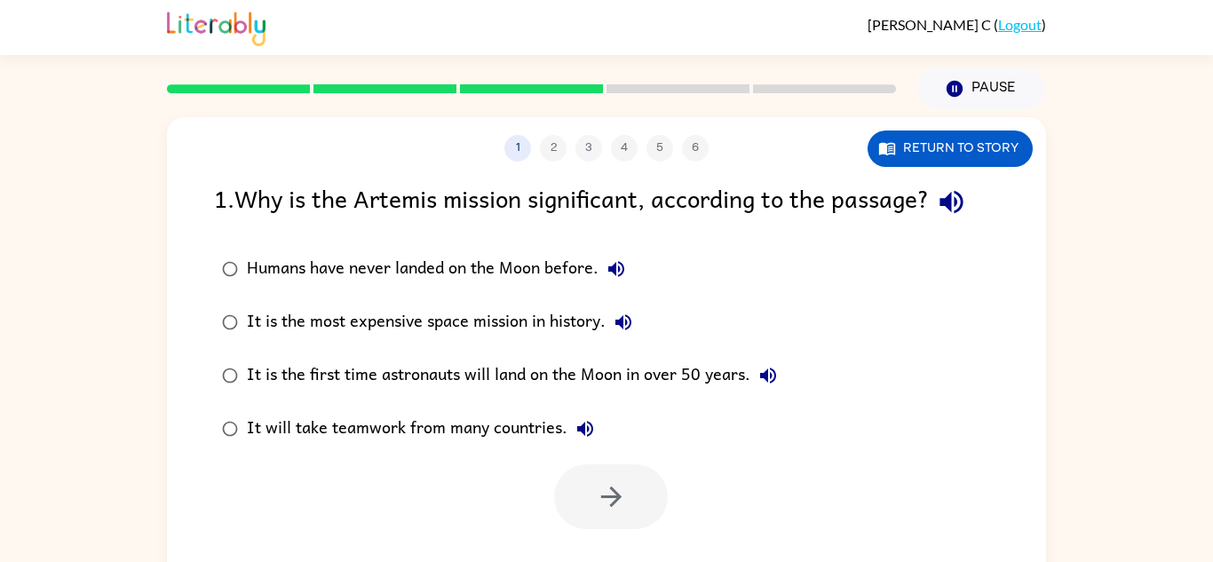
scroll to position [0, 0]
click at [432, 273] on div "Humans have never landed on the Moon before." at bounding box center [440, 269] width 387 height 36
click at [606, 489] on icon "button" at bounding box center [611, 496] width 31 height 31
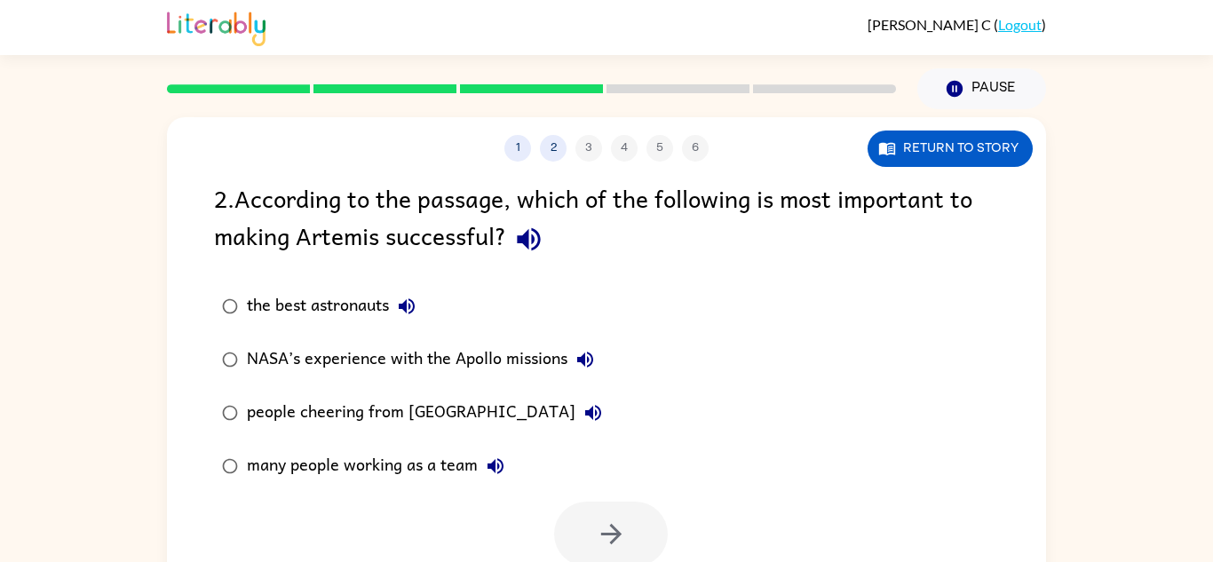
click at [373, 481] on div "many people working as a team" at bounding box center [380, 467] width 266 height 36
click at [647, 523] on button "button" at bounding box center [611, 534] width 114 height 65
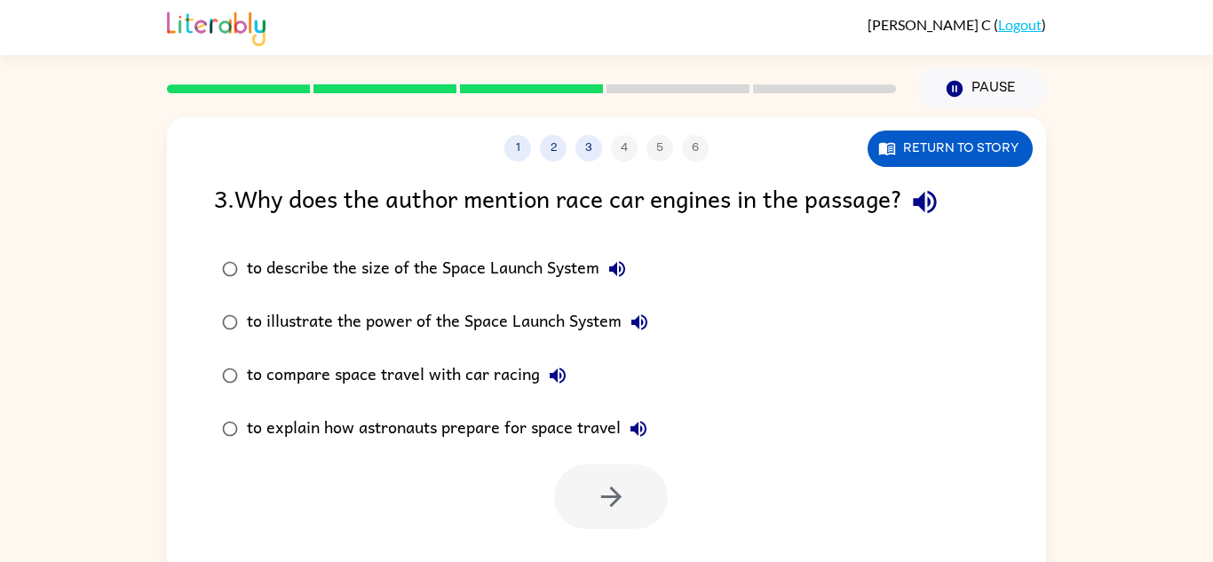
click at [481, 378] on div "to compare space travel with car racing" at bounding box center [411, 376] width 329 height 36
click at [572, 521] on button "button" at bounding box center [611, 497] width 114 height 65
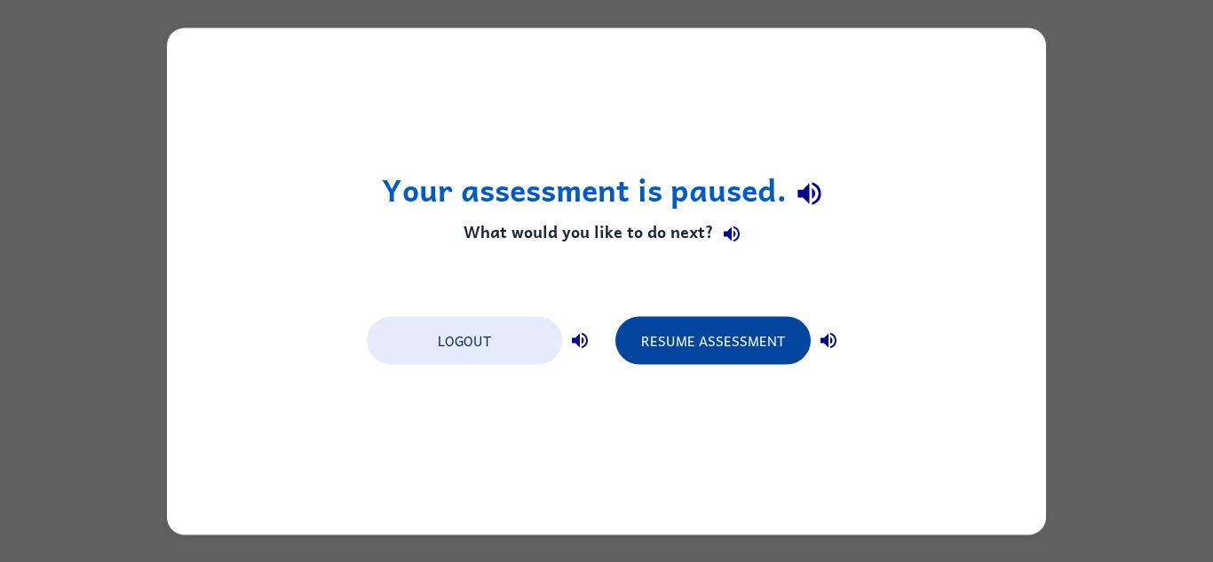
click at [726, 340] on button "Resume Assessment" at bounding box center [713, 340] width 195 height 48
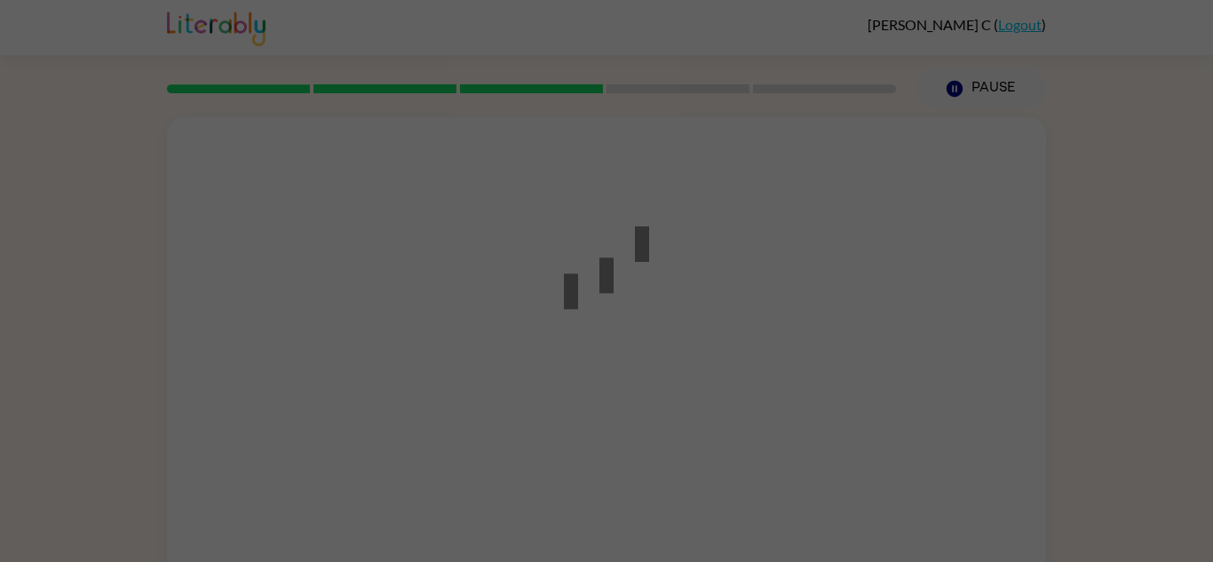
click at [731, 346] on div at bounding box center [606, 281] width 1213 height 562
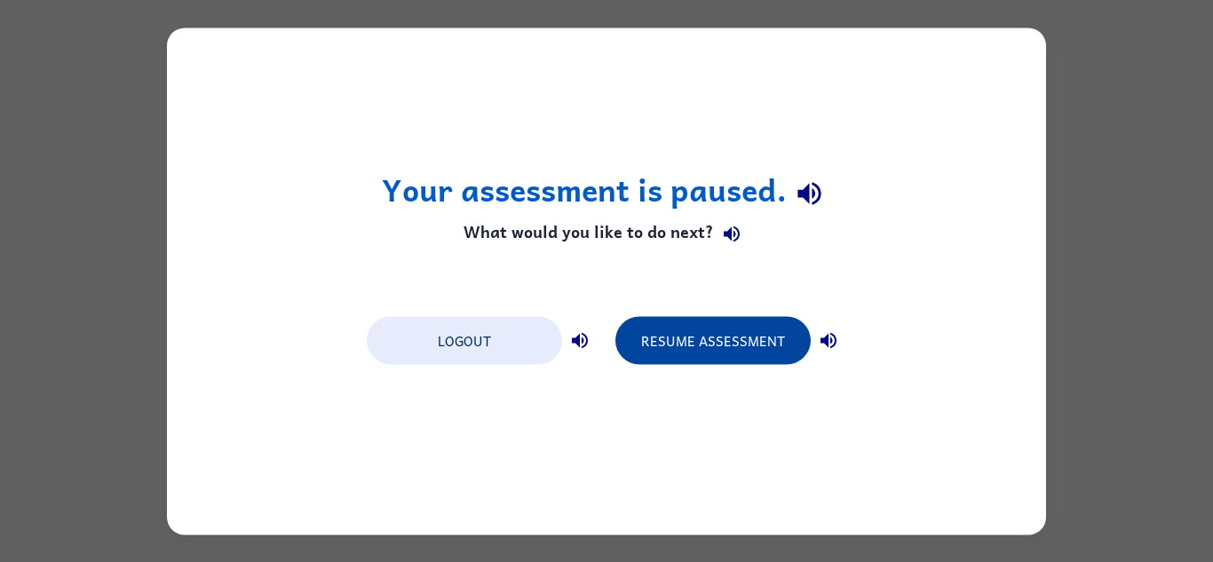
click at [743, 354] on button "Resume Assessment" at bounding box center [713, 340] width 195 height 48
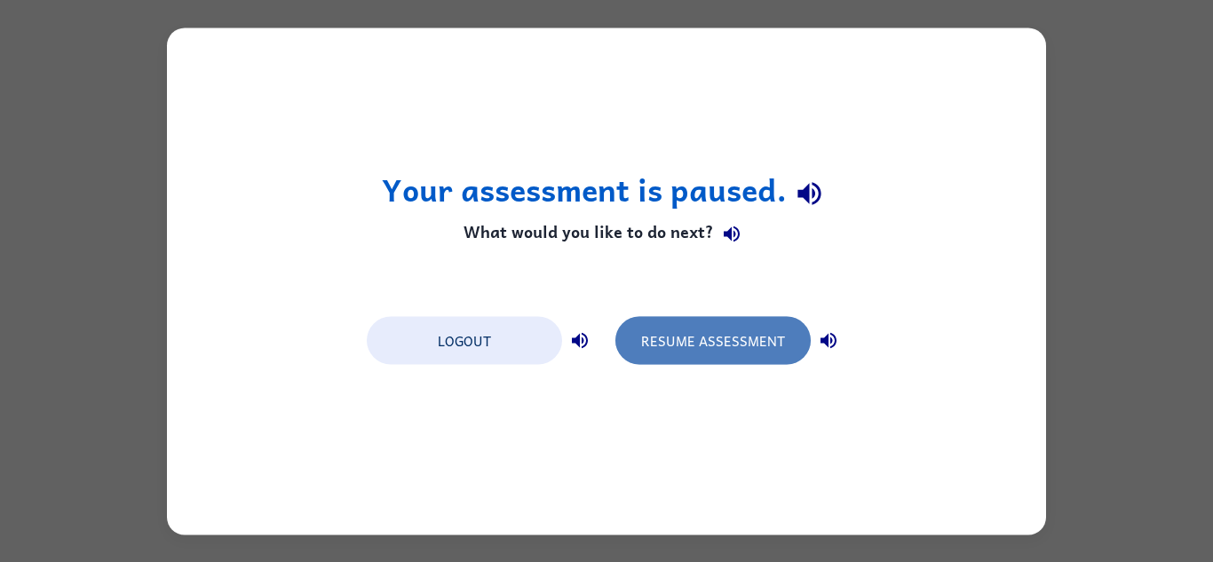
click at [656, 362] on button "Resume Assessment" at bounding box center [713, 340] width 195 height 48
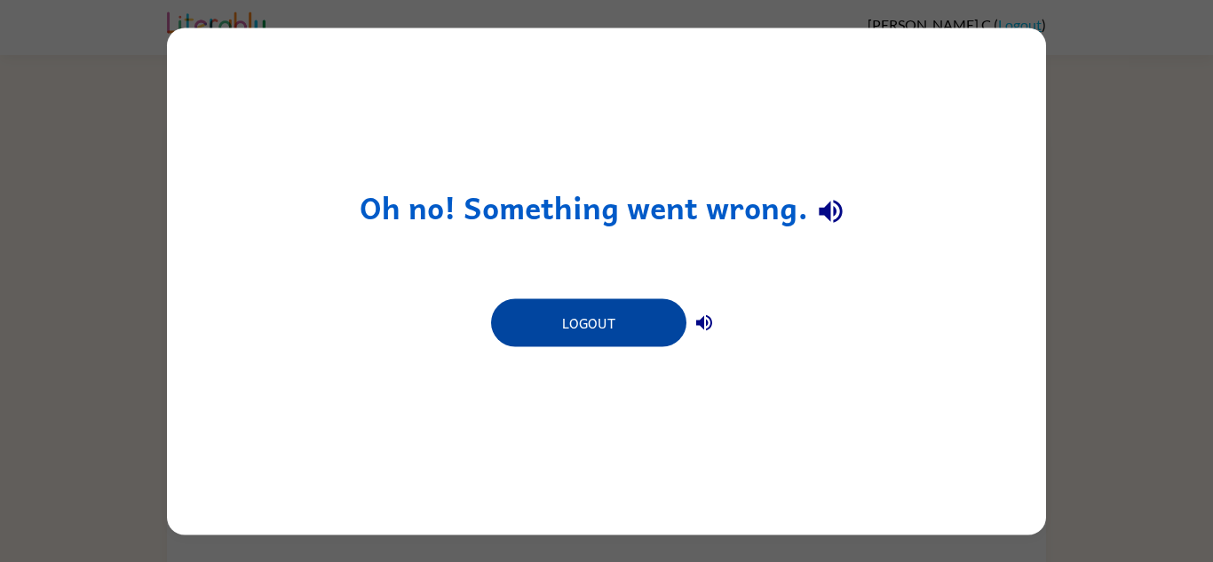
click at [630, 328] on button "Logout" at bounding box center [588, 322] width 195 height 48
